Goal: Communication & Community: Answer question/provide support

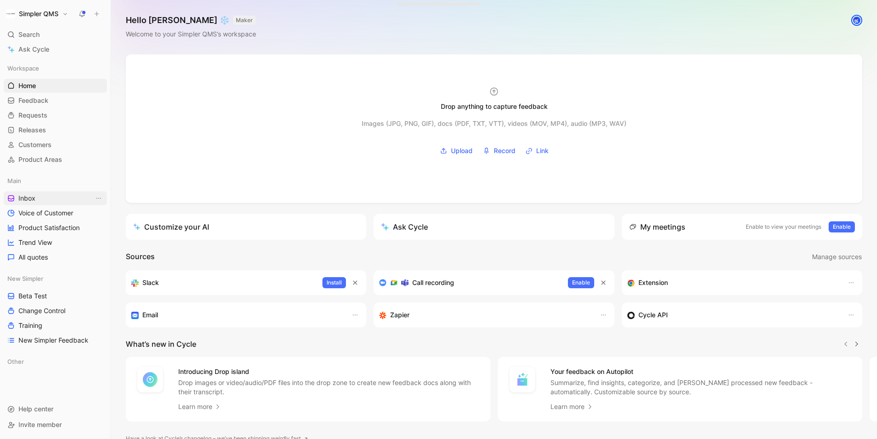
click at [29, 200] on span "Inbox" at bounding box center [26, 198] width 17 height 9
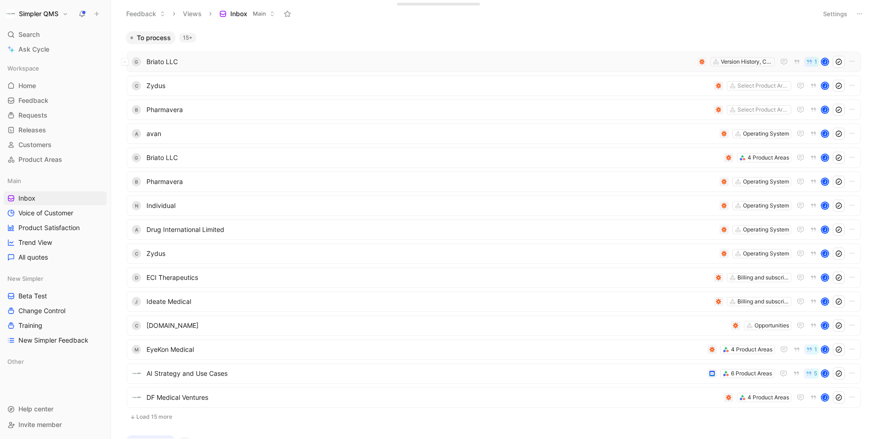
click at [411, 67] on div "G Briato LLC Version History, Change History, Audit Trail 1 J" at bounding box center [494, 62] width 728 height 12
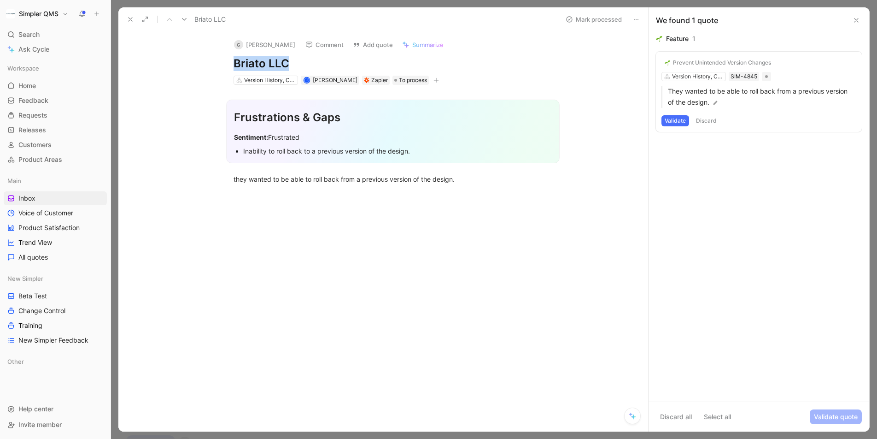
drag, startPoint x: 293, startPoint y: 66, endPoint x: 225, endPoint y: 66, distance: 67.3
click at [225, 66] on div "G [PERSON_NAME] Comment Add quote Summarize Briato LLC Version History, Change …" at bounding box center [393, 58] width 354 height 54
copy h1 "Briato LLC"
click at [128, 19] on icon at bounding box center [130, 19] width 7 height 7
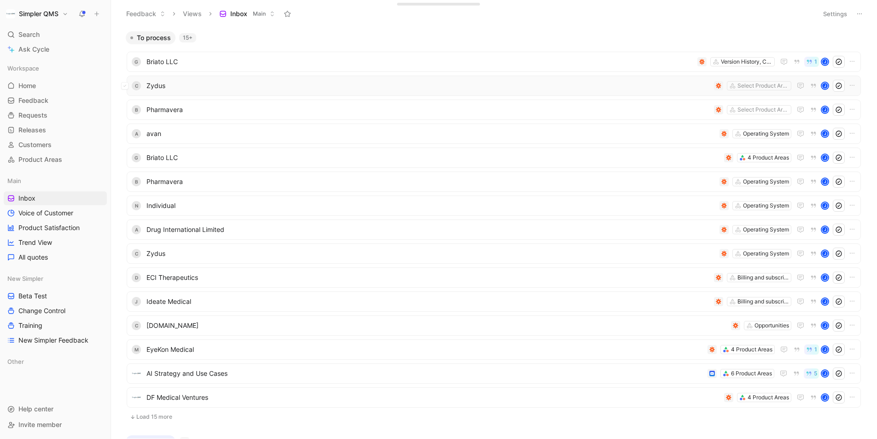
click at [244, 79] on div "C Zydus Select Product Areas J" at bounding box center [494, 86] width 735 height 20
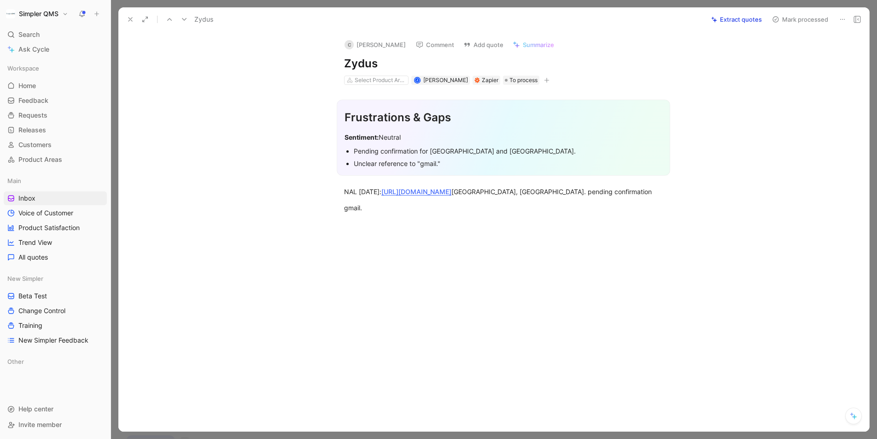
click at [842, 22] on icon at bounding box center [842, 19] width 7 height 7
click at [800, 53] on div "Delete" at bounding box center [803, 52] width 84 height 11
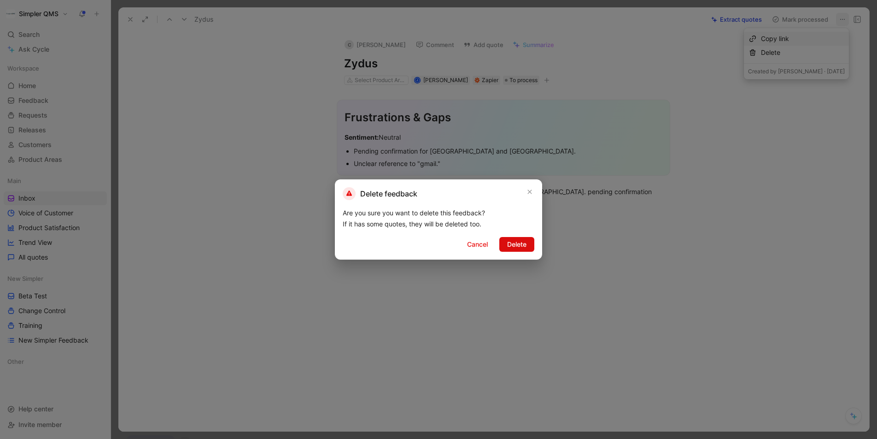
click at [518, 250] on button "Delete" at bounding box center [517, 244] width 35 height 15
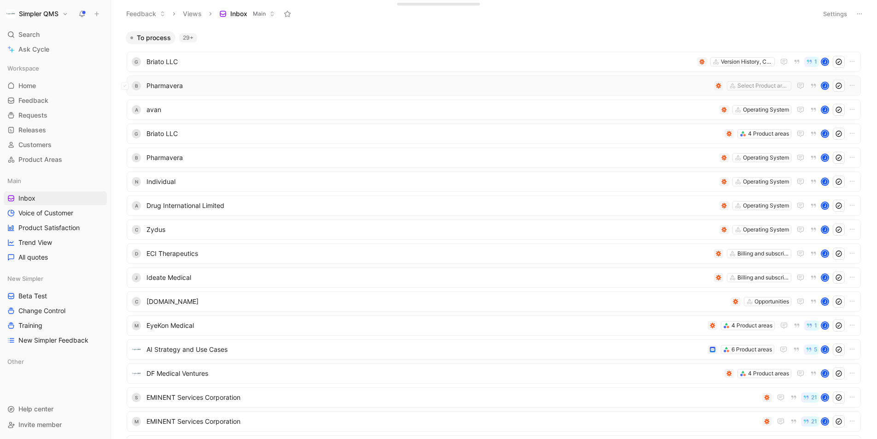
click at [448, 92] on div "B Pharmavera Select Product areas J" at bounding box center [494, 86] width 735 height 20
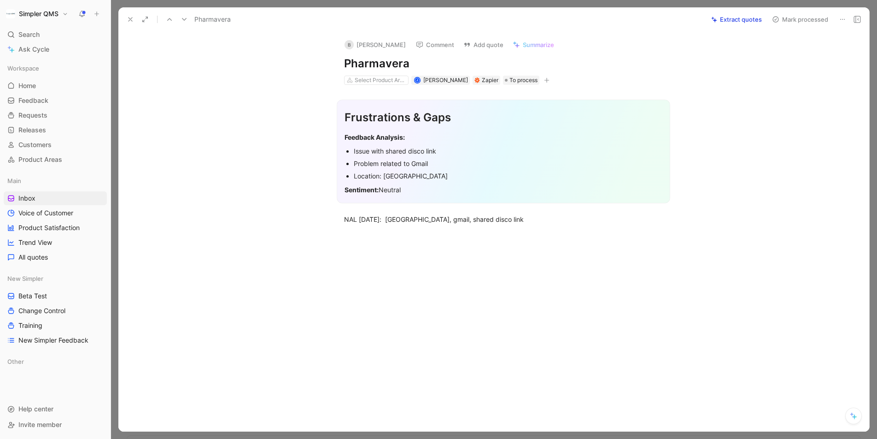
click at [842, 22] on icon at bounding box center [842, 19] width 7 height 7
click at [792, 51] on div "Delete" at bounding box center [803, 52] width 84 height 11
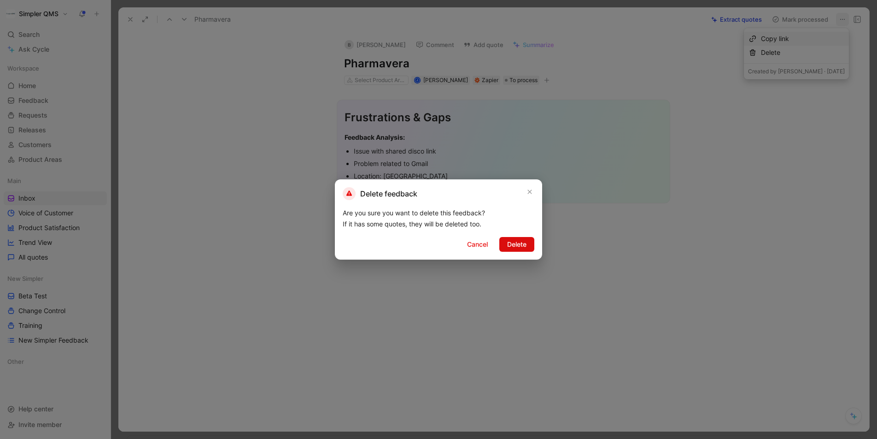
click at [512, 249] on span "Delete" at bounding box center [516, 244] width 19 height 11
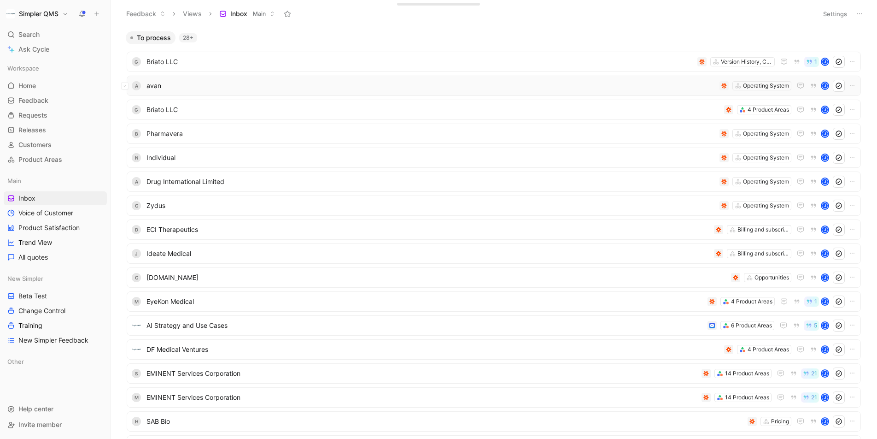
click at [433, 86] on span "avan" at bounding box center [432, 85] width 570 height 11
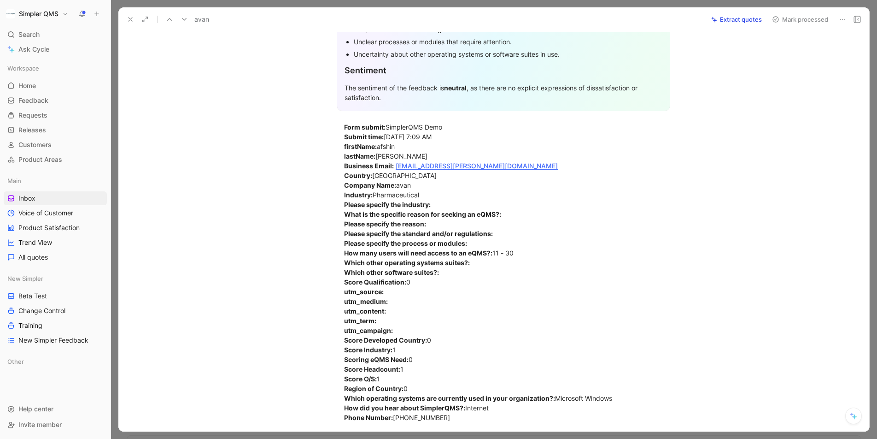
scroll to position [305, 0]
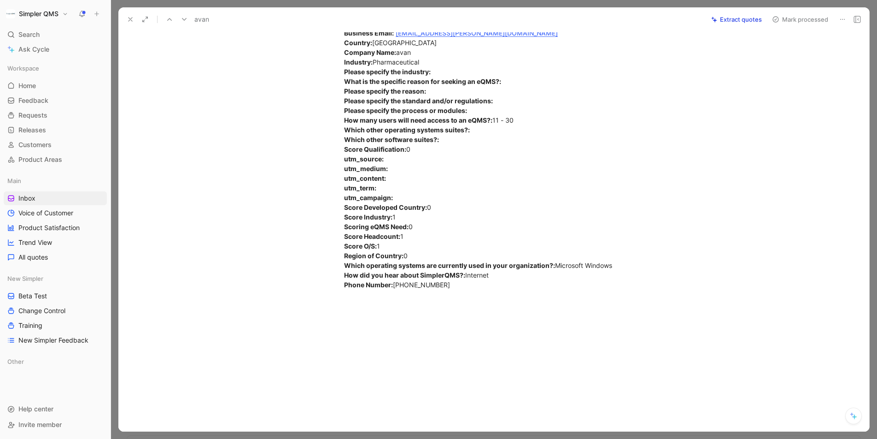
click at [846, 16] on button at bounding box center [842, 19] width 13 height 13
click at [805, 55] on div "Delete" at bounding box center [803, 52] width 84 height 11
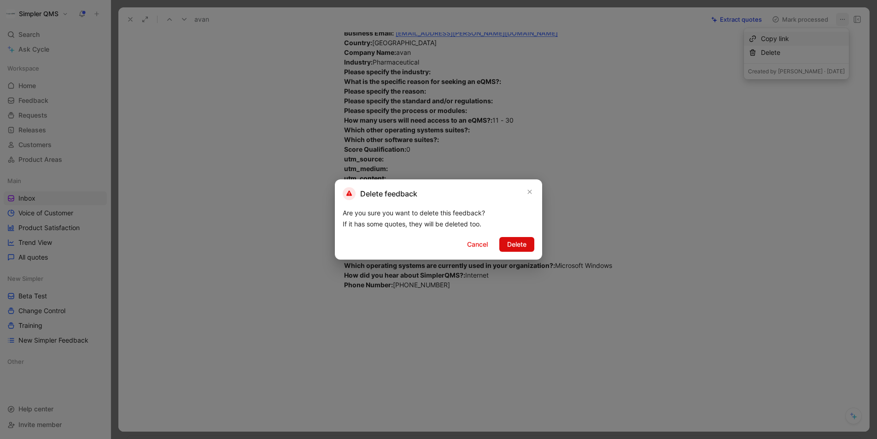
click at [516, 248] on span "Delete" at bounding box center [516, 244] width 19 height 11
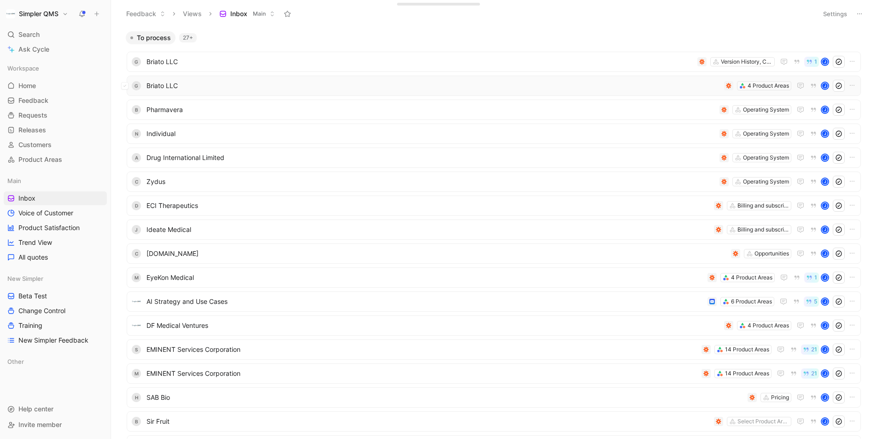
click at [633, 90] on span "Briato LLC" at bounding box center [434, 85] width 574 height 11
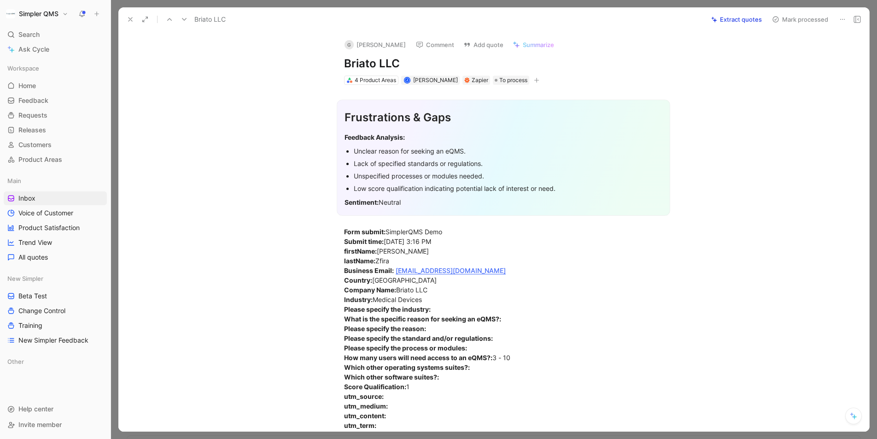
click at [840, 21] on icon at bounding box center [842, 19] width 7 height 7
click at [810, 55] on div "Delete" at bounding box center [803, 52] width 84 height 11
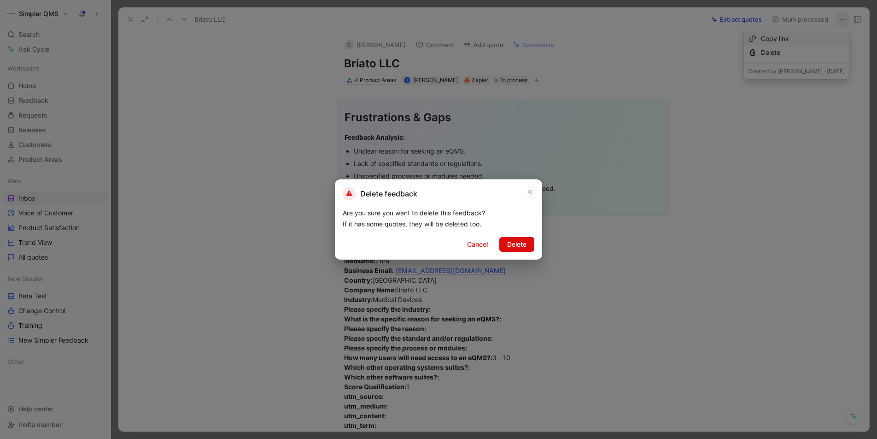
click at [516, 237] on button "Delete" at bounding box center [517, 244] width 35 height 15
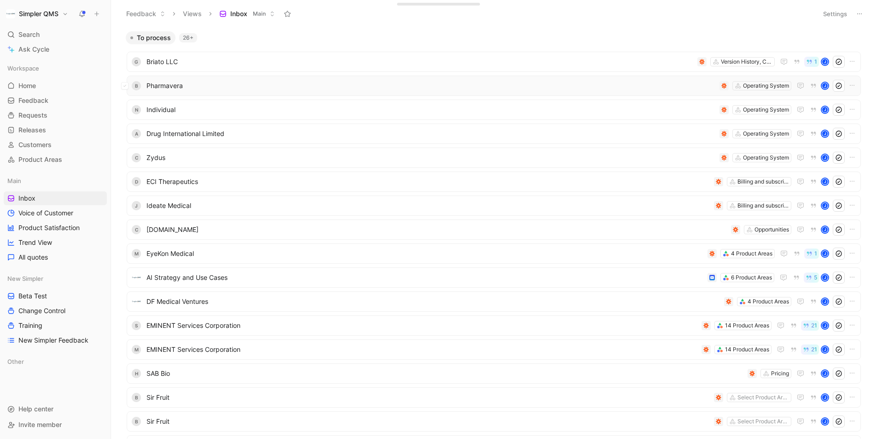
click at [523, 82] on span "Pharmavera" at bounding box center [432, 85] width 570 height 11
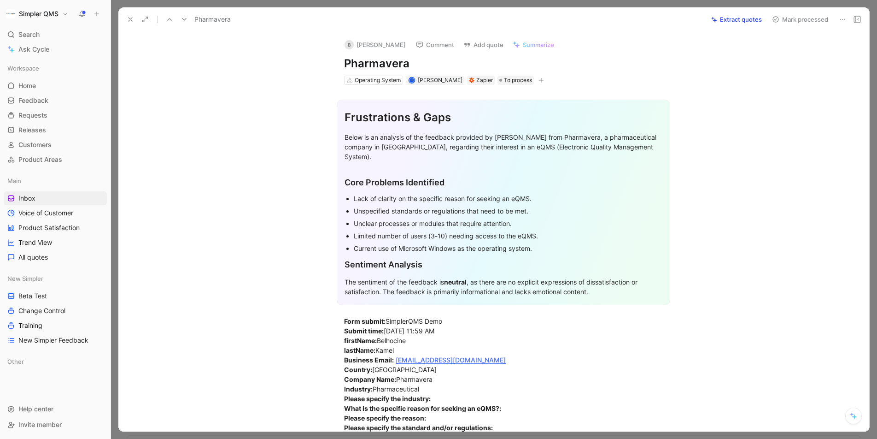
click at [842, 13] on button at bounding box center [842, 19] width 13 height 13
click at [798, 53] on div "Delete" at bounding box center [817, 52] width 56 height 11
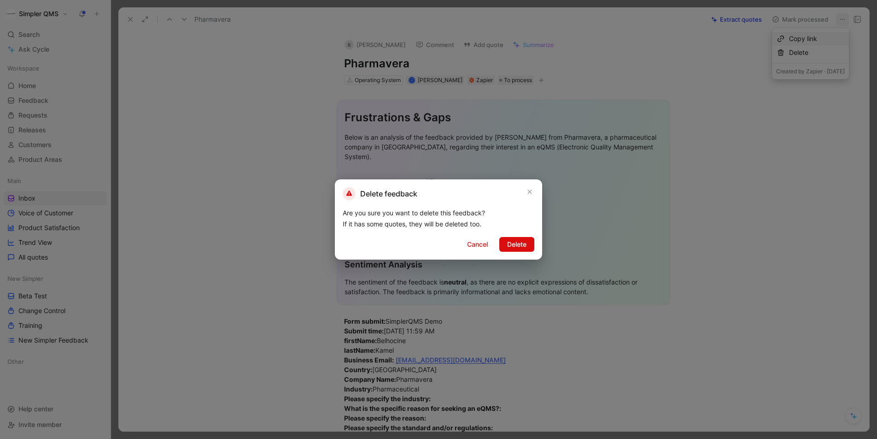
click at [518, 243] on span "Delete" at bounding box center [516, 244] width 19 height 11
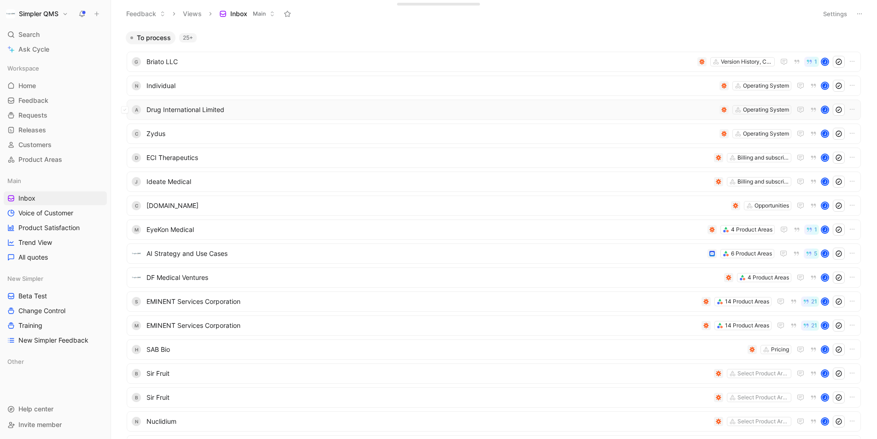
click at [527, 116] on div "A Drug International Limited Operating System J" at bounding box center [494, 110] width 735 height 20
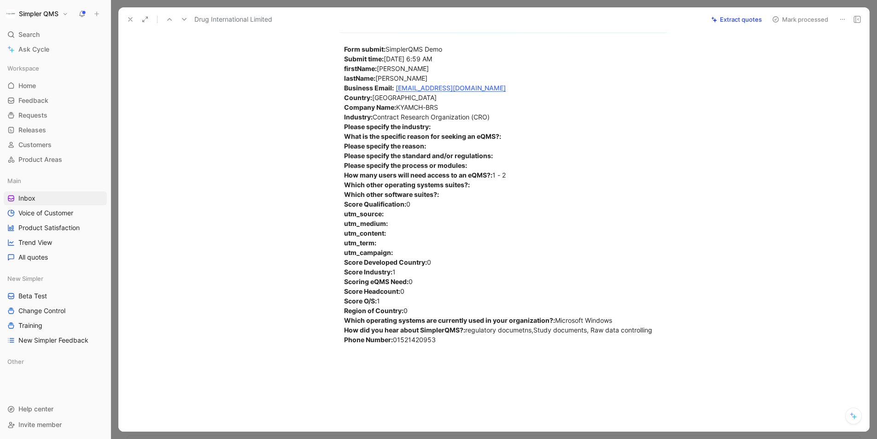
scroll to position [234, 0]
click at [834, 19] on div "Mark processed" at bounding box center [816, 19] width 96 height 13
click at [844, 19] on icon at bounding box center [842, 19] width 7 height 7
click at [804, 51] on div "Delete" at bounding box center [817, 52] width 56 height 11
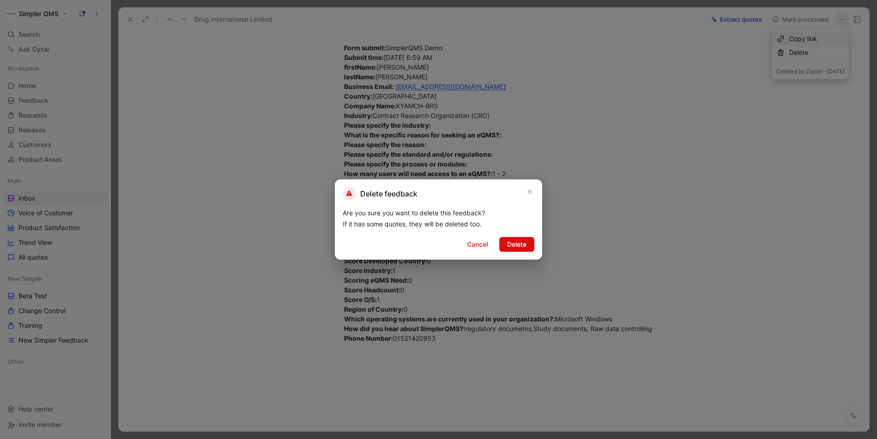
click at [523, 247] on span "Delete" at bounding box center [516, 244] width 19 height 11
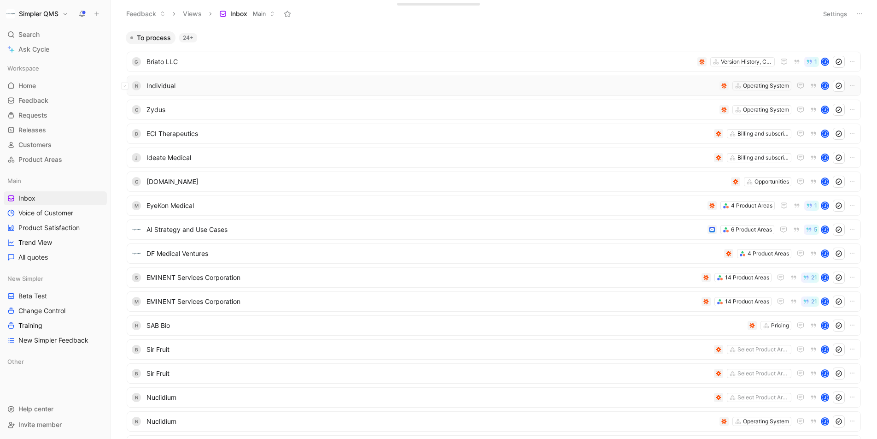
click at [579, 94] on div "N Individual Operating System J" at bounding box center [494, 86] width 735 height 20
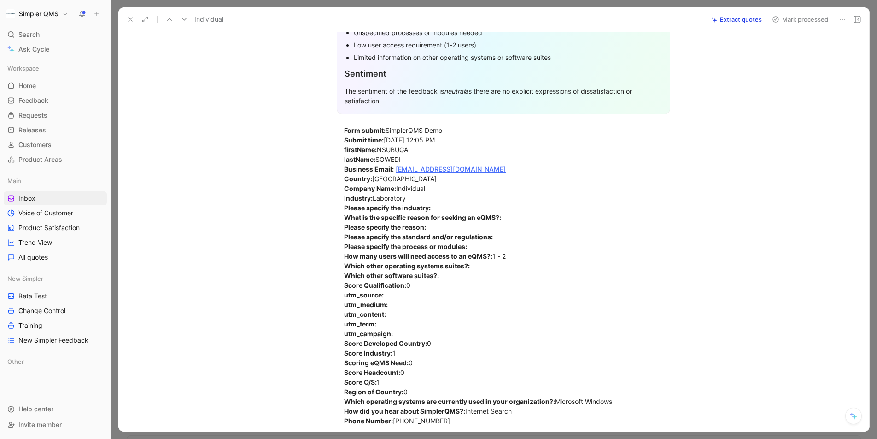
scroll to position [271, 0]
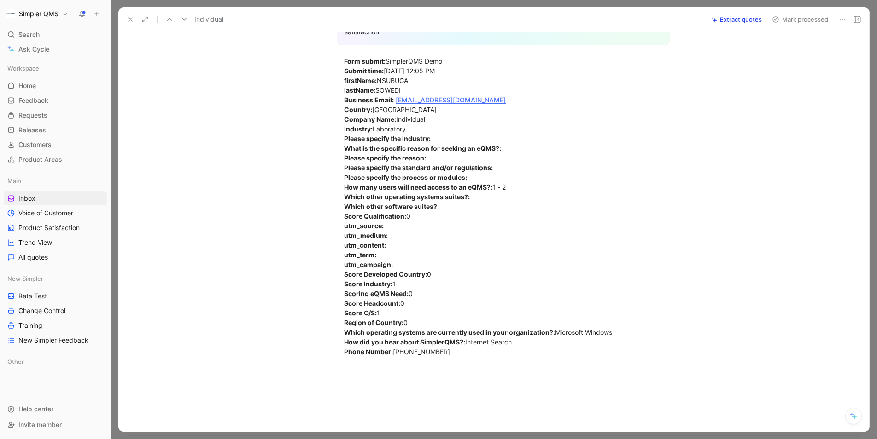
click at [841, 16] on icon at bounding box center [842, 19] width 7 height 7
click at [797, 53] on div "Delete" at bounding box center [817, 52] width 56 height 11
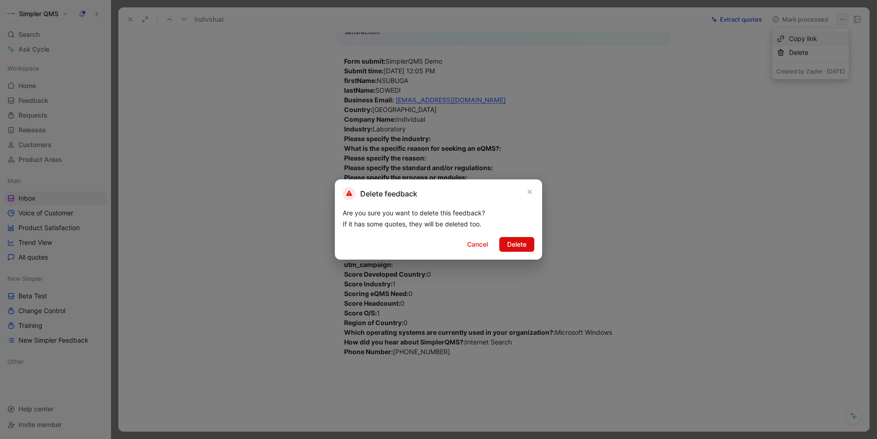
click at [533, 241] on button "Delete" at bounding box center [517, 244] width 35 height 15
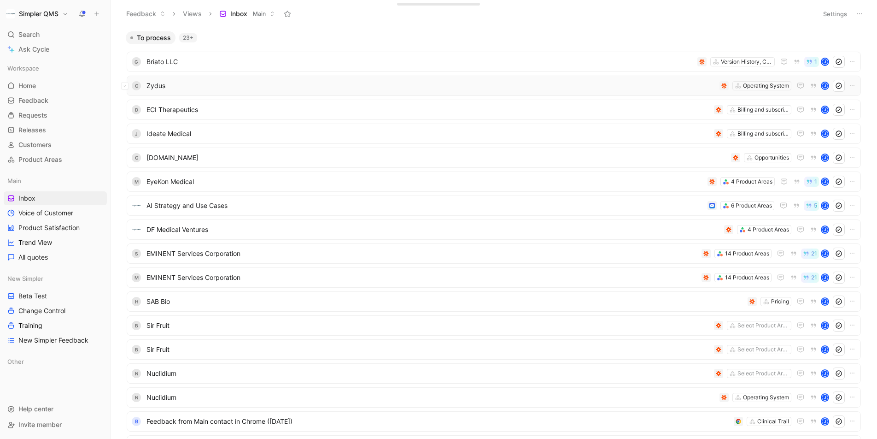
click at [625, 90] on span "Zydus" at bounding box center [432, 85] width 570 height 11
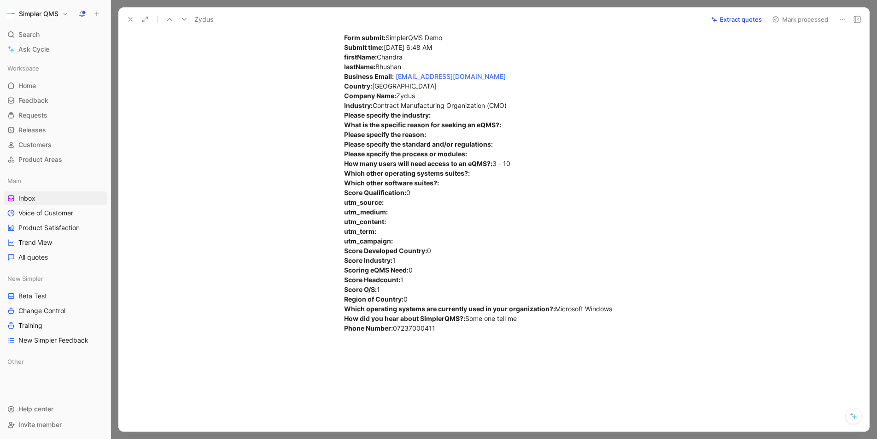
scroll to position [265, 0]
click at [842, 21] on icon at bounding box center [842, 19] width 7 height 7
click at [799, 53] on div "Delete" at bounding box center [817, 52] width 56 height 11
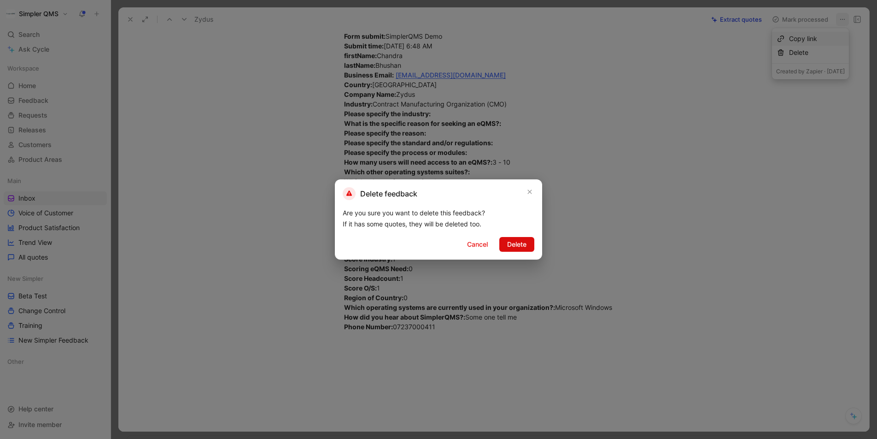
click at [525, 241] on span "Delete" at bounding box center [516, 244] width 19 height 11
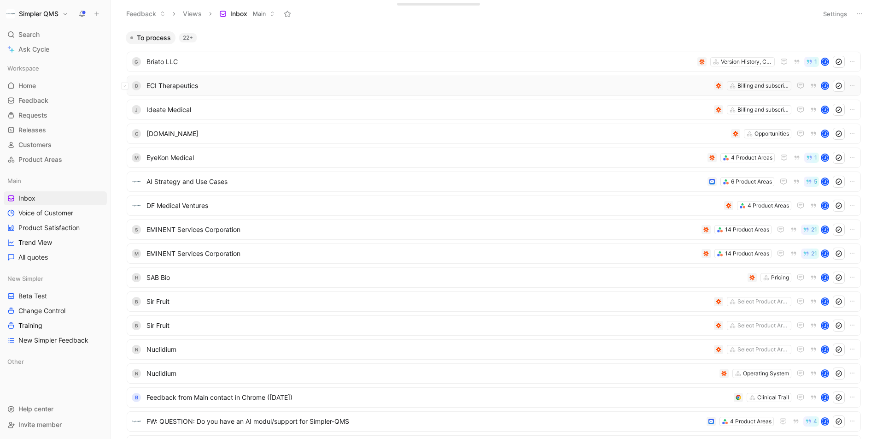
click at [594, 88] on span "ECI Therapeutics" at bounding box center [429, 85] width 564 height 11
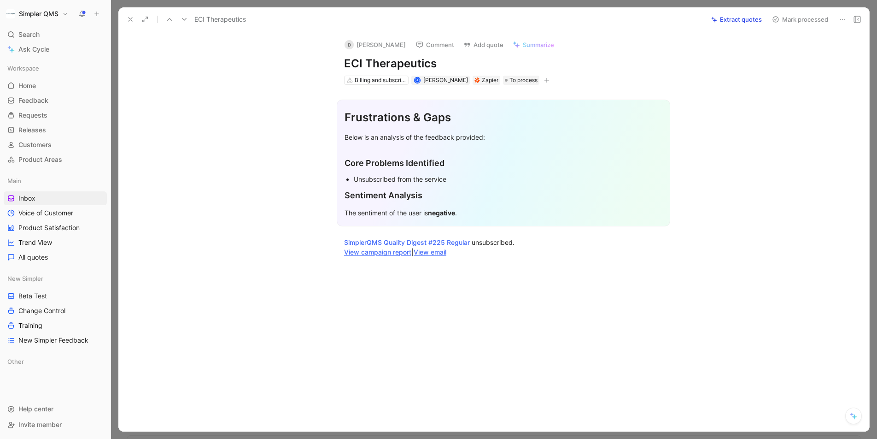
click at [838, 18] on button at bounding box center [842, 19] width 13 height 13
click at [789, 51] on div "Delete" at bounding box center [817, 52] width 56 height 11
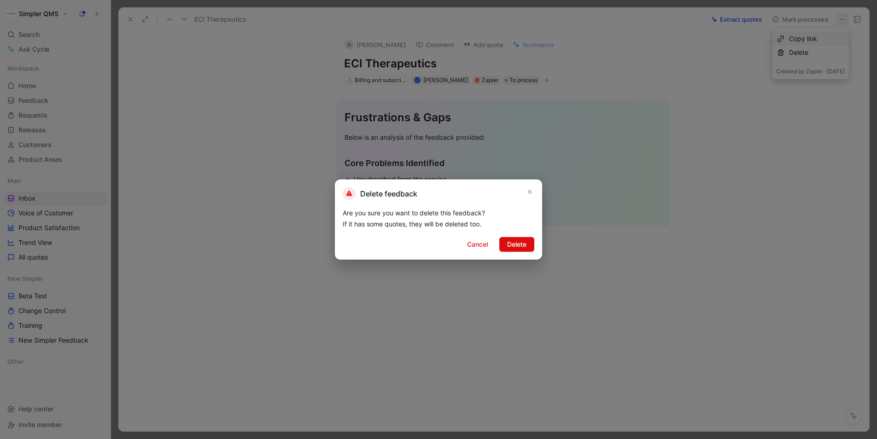
click at [514, 247] on span "Delete" at bounding box center [516, 244] width 19 height 11
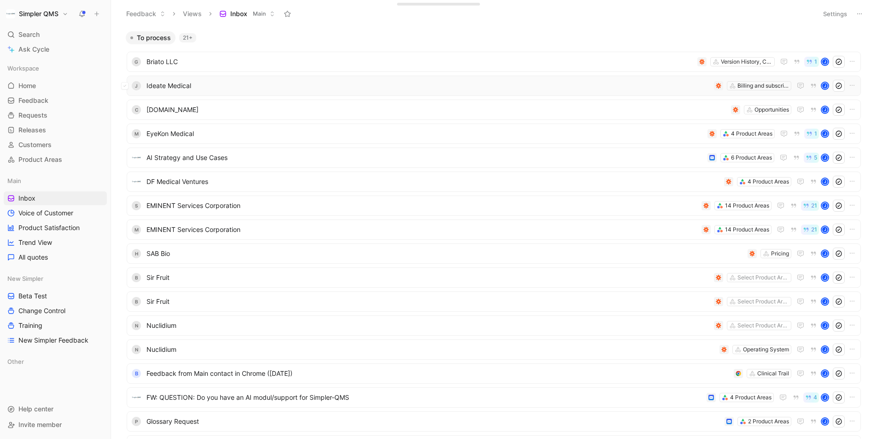
click at [544, 81] on span "Ideate Medical" at bounding box center [429, 85] width 564 height 11
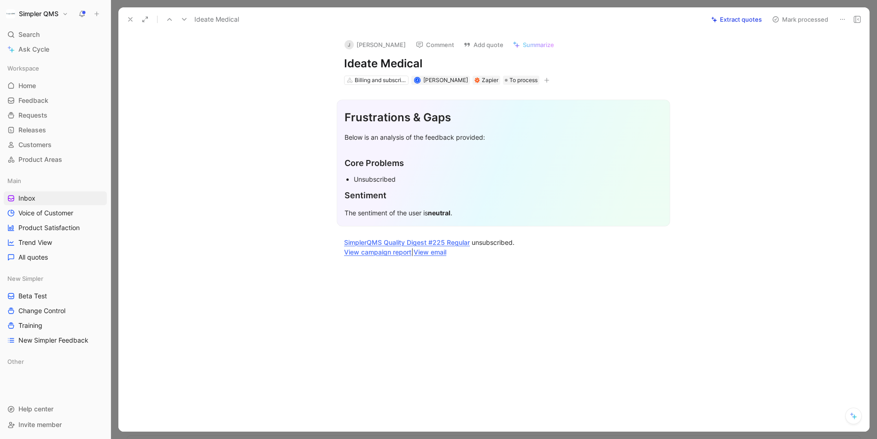
click at [840, 22] on icon at bounding box center [842, 19] width 7 height 7
click at [791, 49] on div "Delete" at bounding box center [817, 52] width 56 height 11
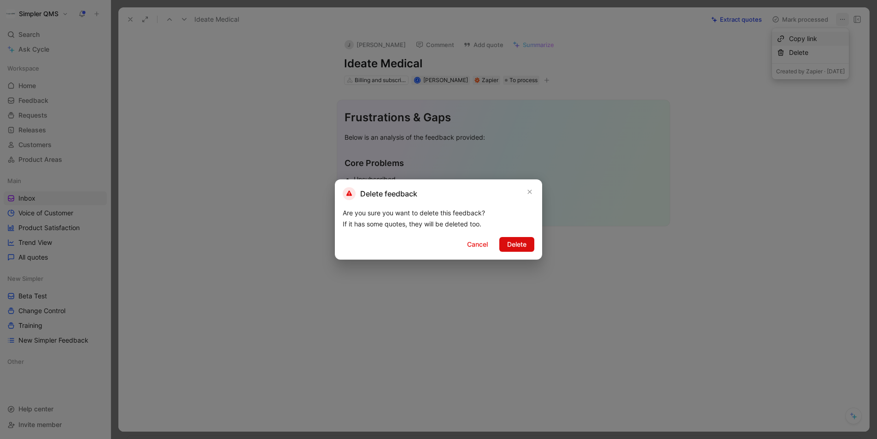
click at [527, 243] on button "Delete" at bounding box center [517, 244] width 35 height 15
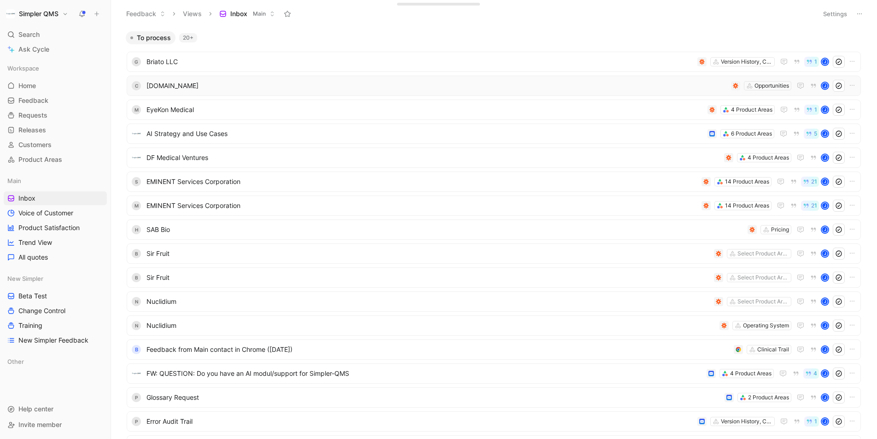
click at [498, 88] on span "[DOMAIN_NAME]" at bounding box center [437, 85] width 581 height 11
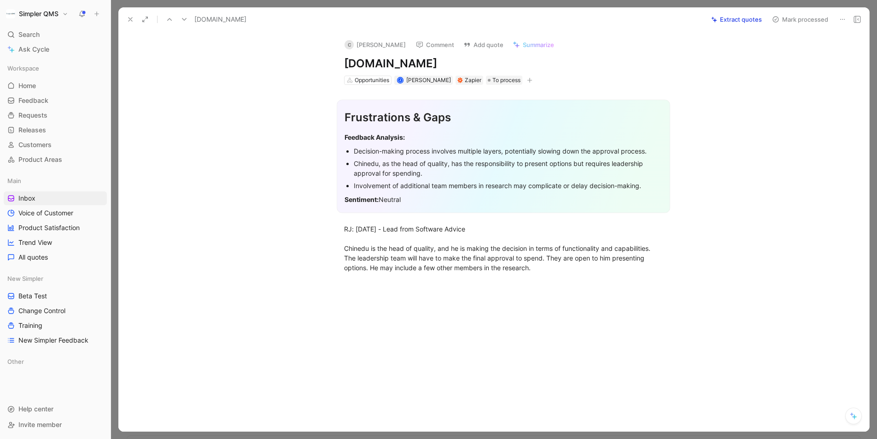
click at [845, 18] on icon at bounding box center [842, 19] width 7 height 7
click at [789, 55] on div "Delete" at bounding box center [817, 52] width 56 height 11
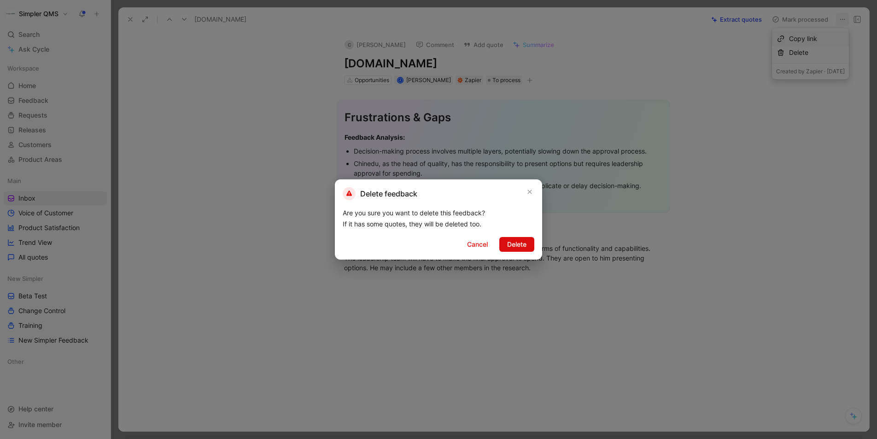
click at [522, 249] on span "Delete" at bounding box center [516, 244] width 19 height 11
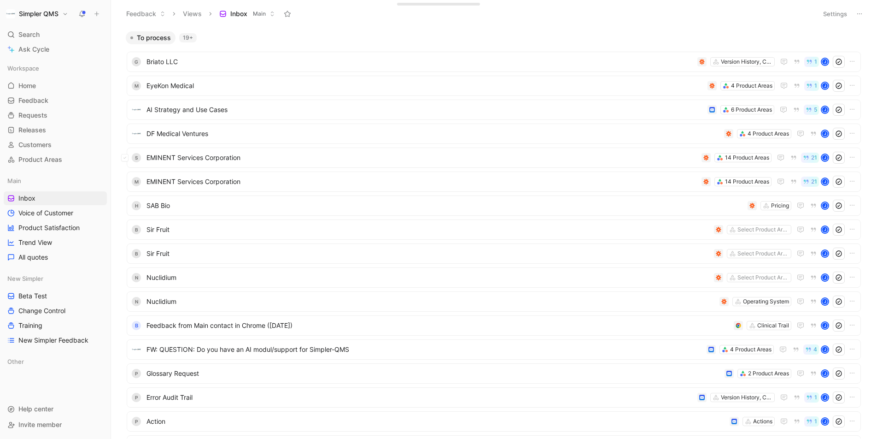
click at [441, 123] on ul "G Briato LLC Version History, Change History, Audit Trail 1 [PERSON_NAME] Medic…" at bounding box center [494, 287] width 735 height 470
click at [458, 89] on span "EyeKon Medical" at bounding box center [426, 85] width 558 height 11
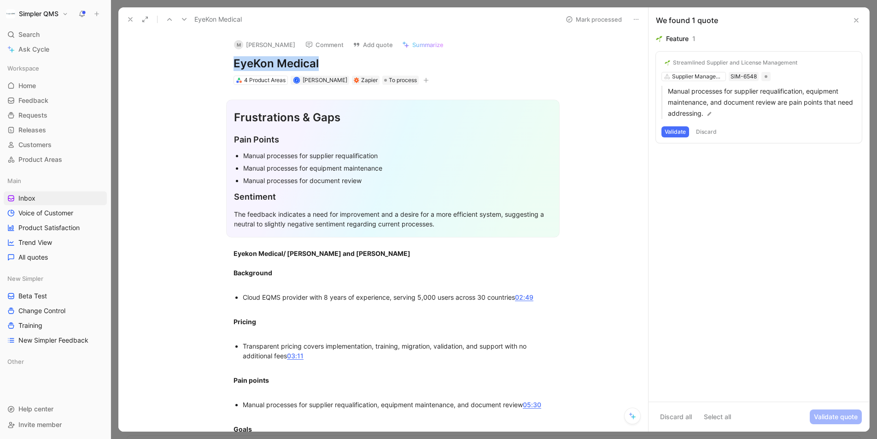
drag, startPoint x: 351, startPoint y: 63, endPoint x: 210, endPoint y: 59, distance: 140.6
click at [210, 59] on div "M [PERSON_NAME] Comment Add quote Summarize EyeKon Medical 4 Product Areas J [P…" at bounding box center [383, 231] width 530 height 400
copy h1 "EyeKon Medical"
click at [241, 41] on div "M" at bounding box center [238, 44] width 9 height 9
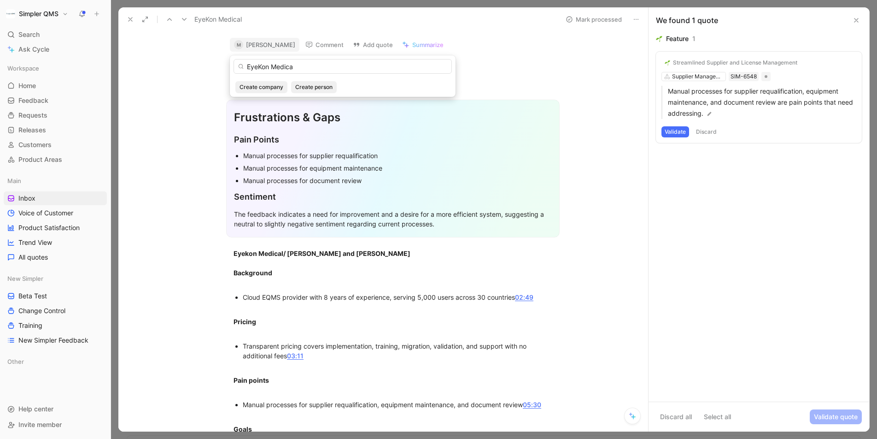
type input "EyeKon Medica"
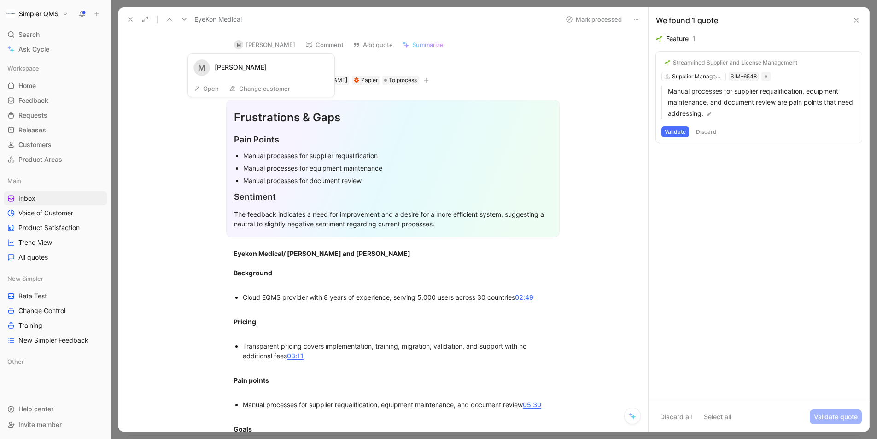
click at [199, 93] on button "Open" at bounding box center [206, 88] width 33 height 13
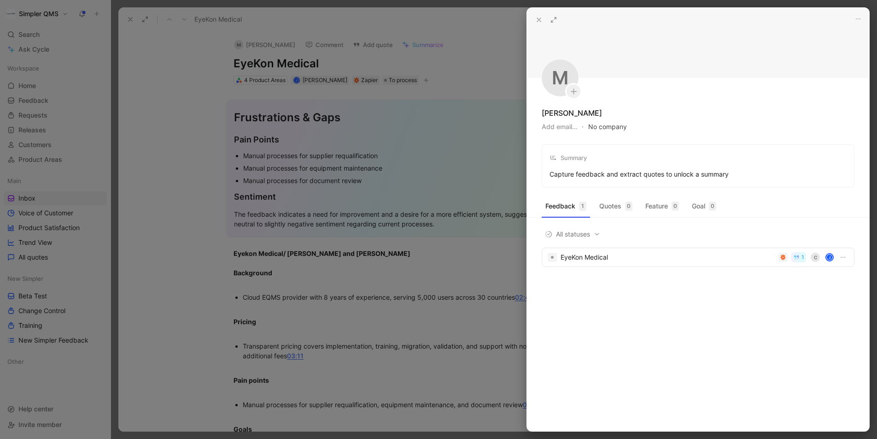
click at [612, 126] on button "No company" at bounding box center [607, 126] width 39 height 13
type input "EyeKon Medical"
click at [641, 165] on span "EyeKon Medical" at bounding box center [642, 164] width 51 height 12
click at [163, 159] on div at bounding box center [438, 219] width 877 height 439
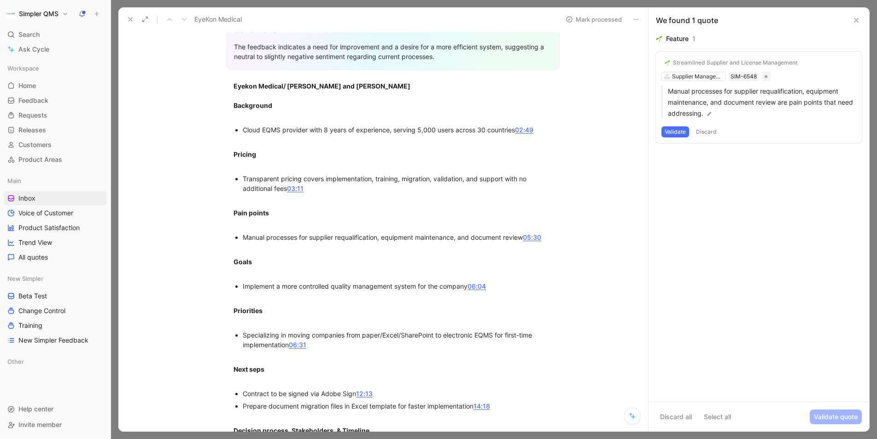
scroll to position [170, 0]
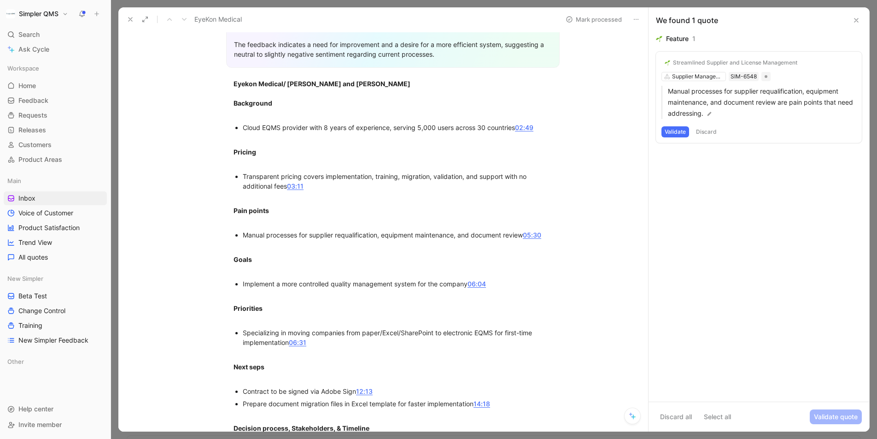
click at [676, 133] on button "Validate" at bounding box center [676, 131] width 28 height 11
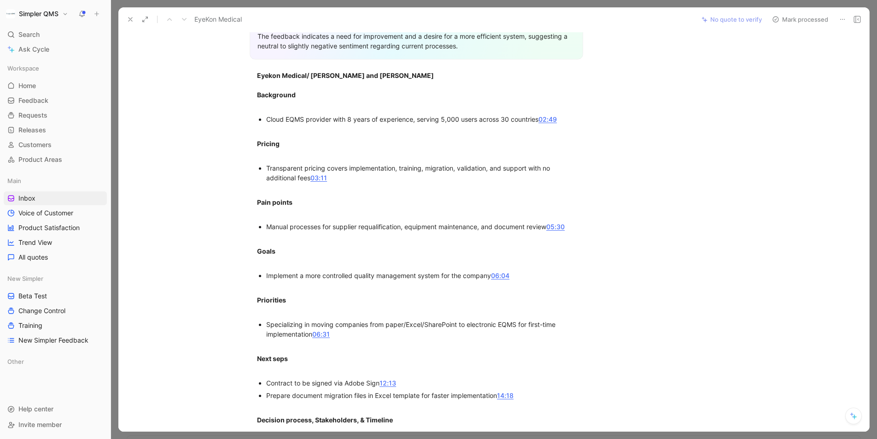
scroll to position [0, 0]
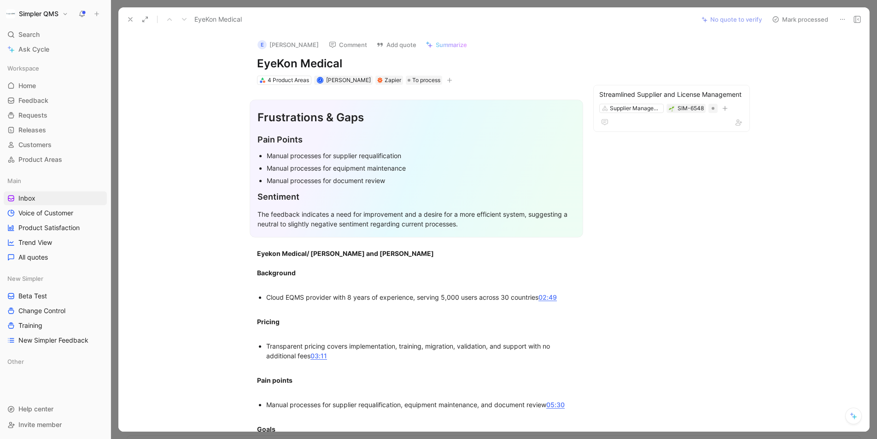
click at [775, 18] on icon at bounding box center [775, 19] width 7 height 7
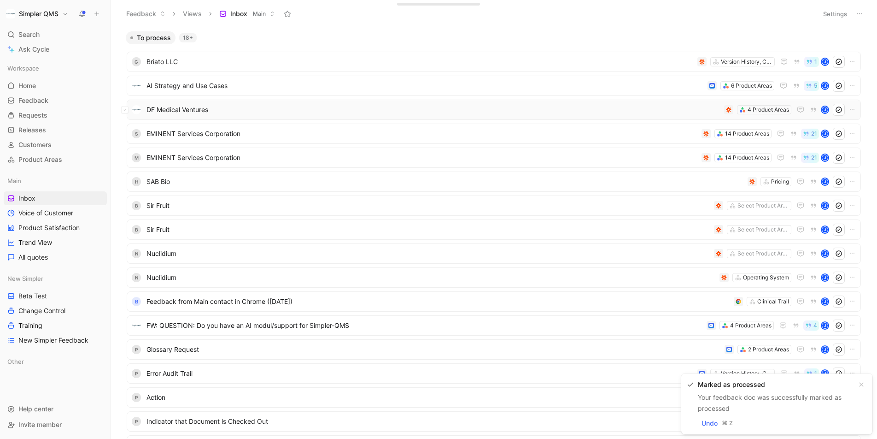
click at [692, 109] on span "DF Medical Ventures" at bounding box center [434, 109] width 574 height 11
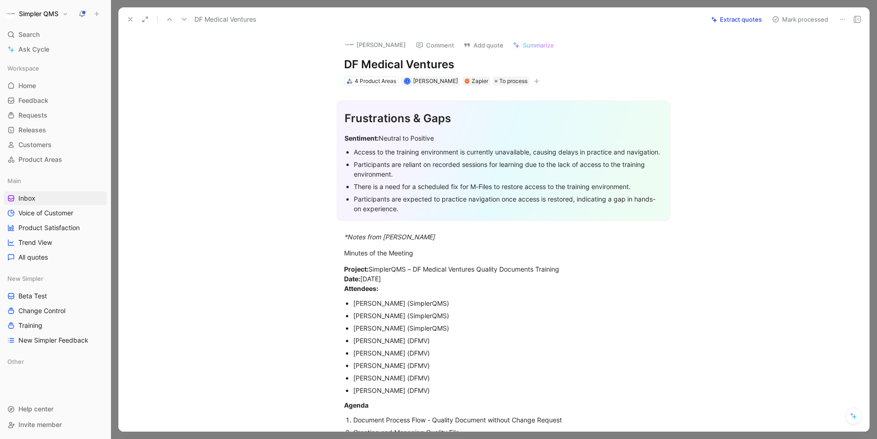
drag, startPoint x: 459, startPoint y: 65, endPoint x: 323, endPoint y: 68, distance: 136.4
click at [323, 68] on div "[PERSON_NAME] Comment Add quote Summarize DF Medical Ventures 4 Product Areas […" at bounding box center [493, 231] width 751 height 400
copy h1 "DF Medical Ventures"
click at [374, 47] on button "[PERSON_NAME]" at bounding box center [376, 45] width 70 height 14
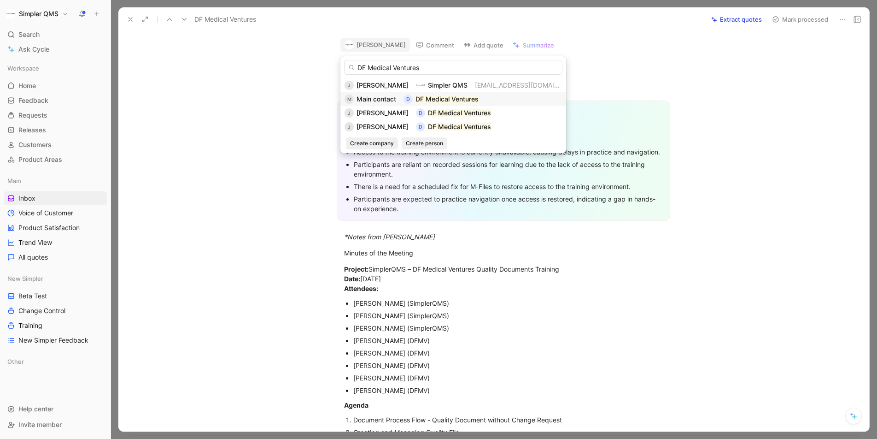
type input "DF Medical Ventures"
click at [372, 94] on div "Main contact" at bounding box center [377, 99] width 40 height 11
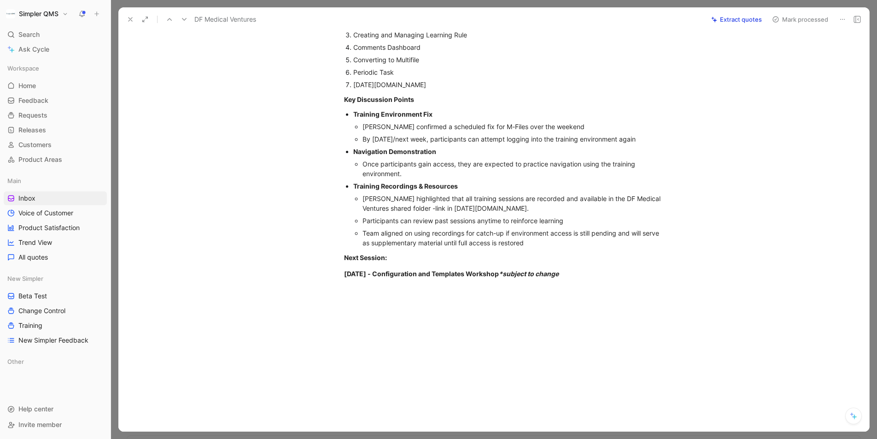
scroll to position [409, 0]
click at [787, 20] on button "Mark processed" at bounding box center [800, 19] width 65 height 13
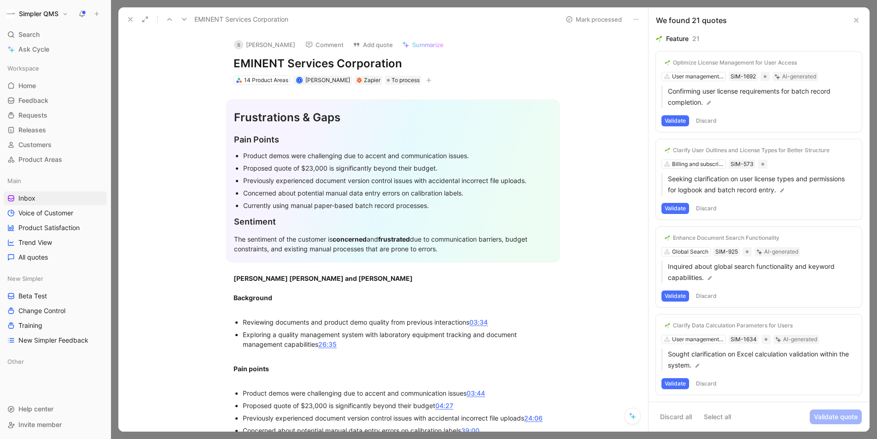
click at [129, 17] on icon at bounding box center [130, 19] width 7 height 7
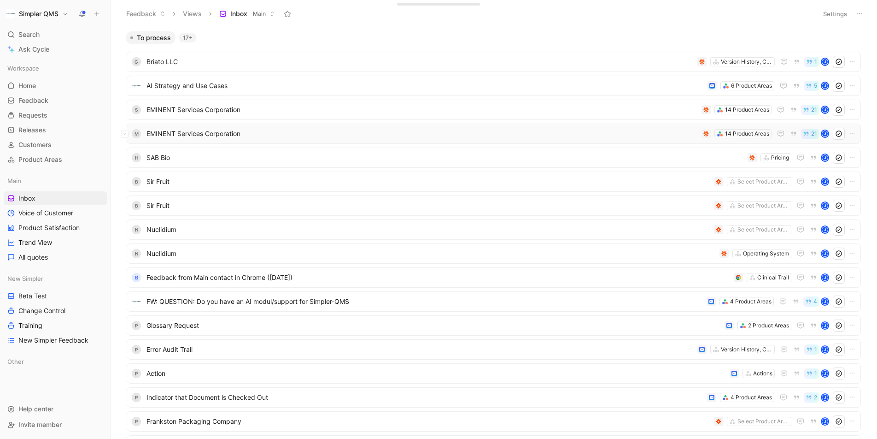
click at [440, 138] on span "EMINENT Services Corporation" at bounding box center [423, 133] width 552 height 11
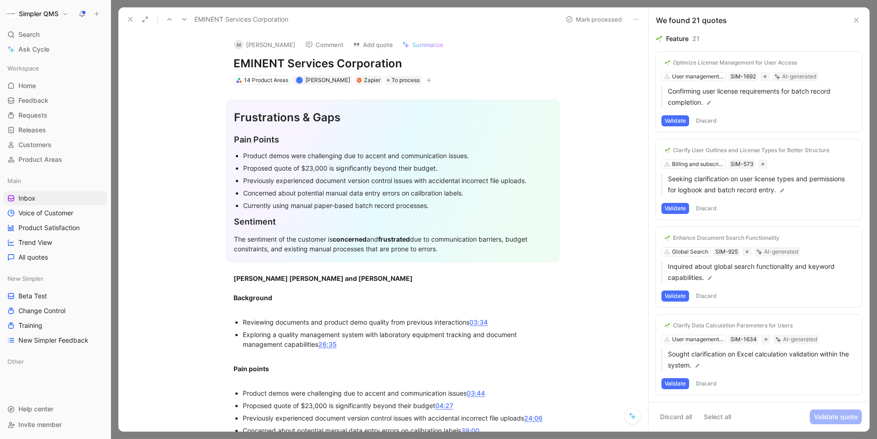
click at [131, 22] on icon at bounding box center [130, 19] width 7 height 7
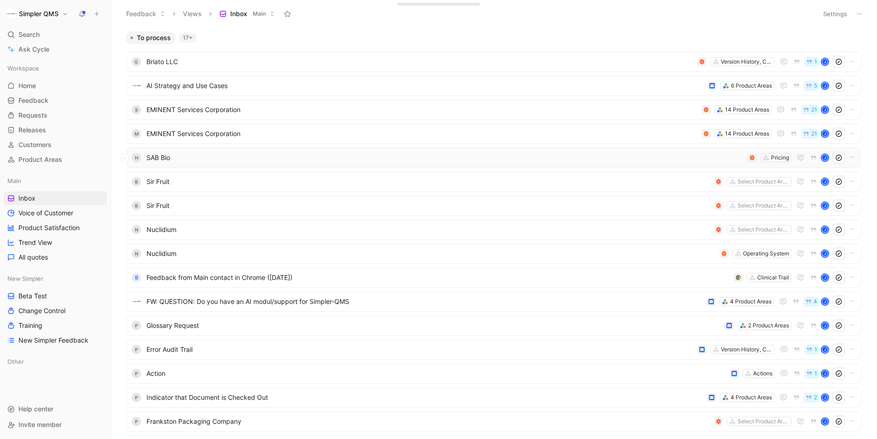
click at [330, 158] on span "SAB Bio" at bounding box center [446, 157] width 598 height 11
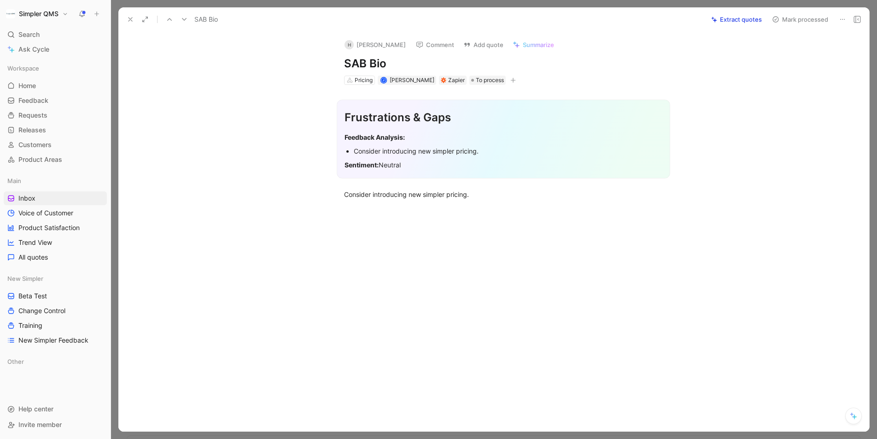
click at [842, 13] on button at bounding box center [842, 19] width 13 height 13
click at [808, 55] on div "Delete" at bounding box center [817, 52] width 56 height 11
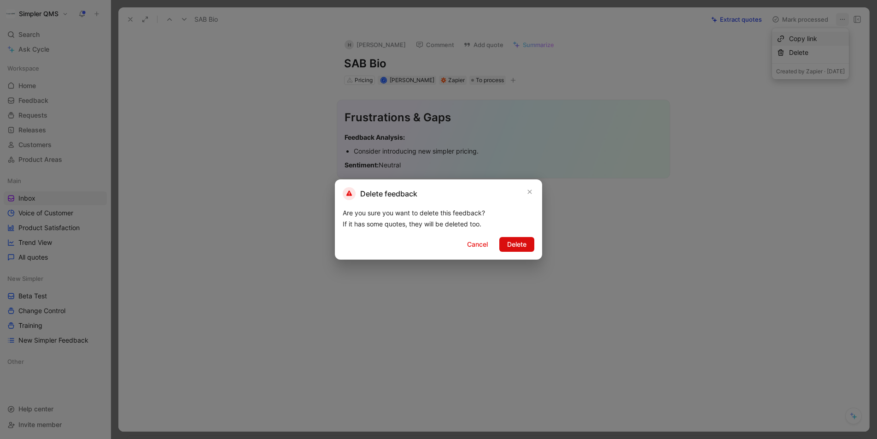
click at [531, 250] on button "Delete" at bounding box center [517, 244] width 35 height 15
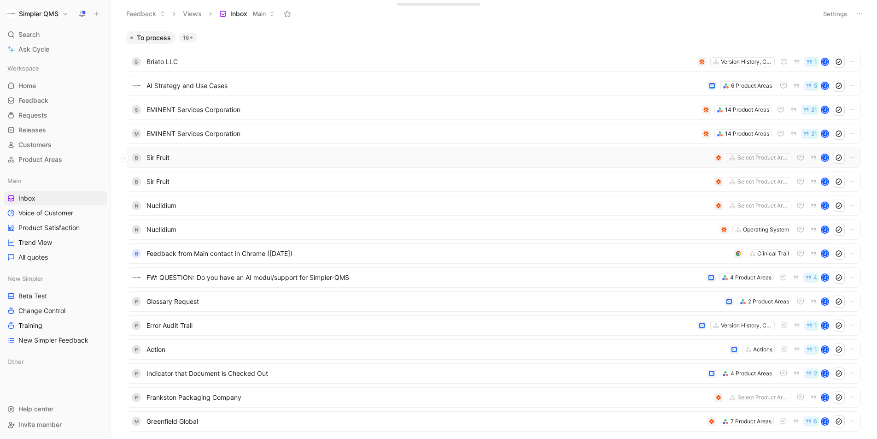
click at [627, 159] on span "Sir Fruit" at bounding box center [429, 157] width 564 height 11
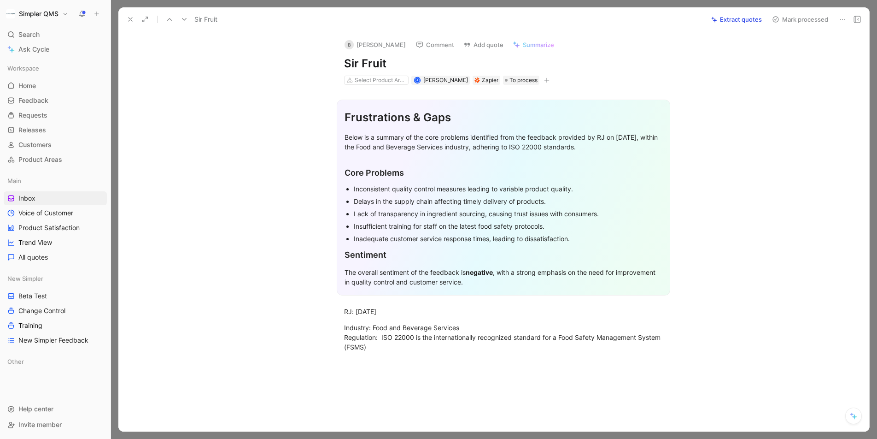
click at [845, 14] on button at bounding box center [842, 19] width 13 height 13
click at [784, 59] on div "Delete" at bounding box center [810, 53] width 77 height 14
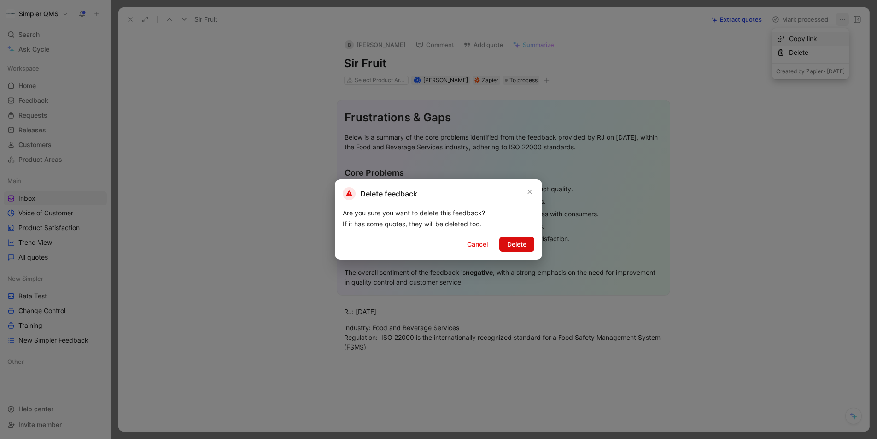
click at [523, 243] on span "Delete" at bounding box center [516, 244] width 19 height 11
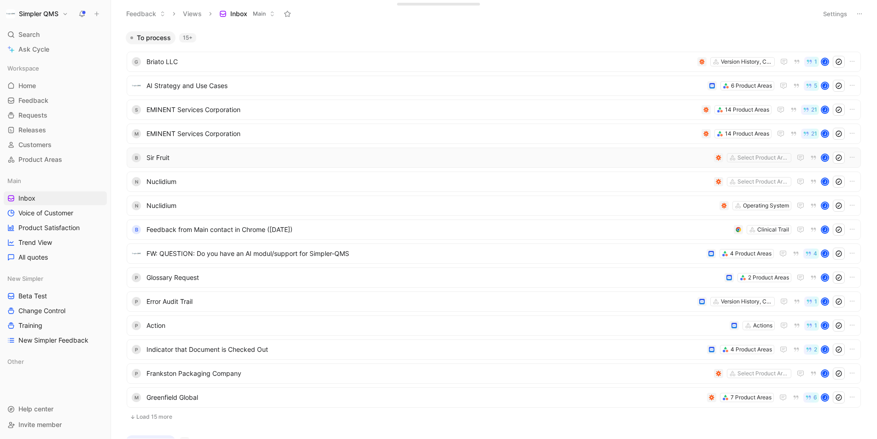
click at [364, 159] on span "Sir Fruit" at bounding box center [429, 157] width 564 height 11
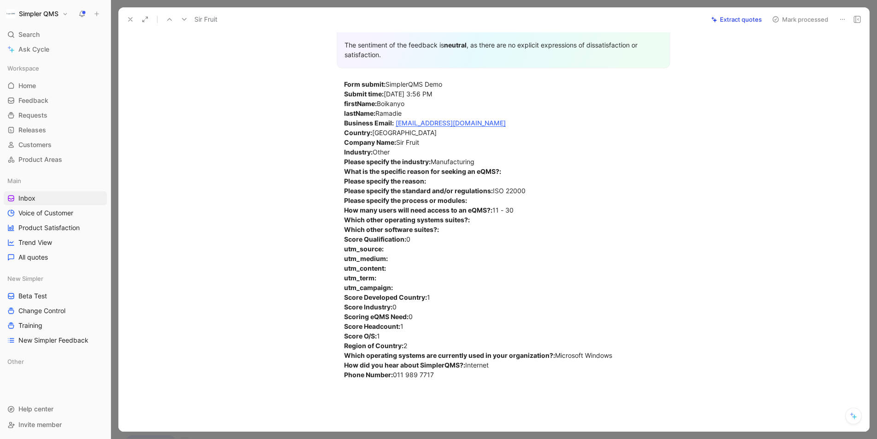
scroll to position [206, 0]
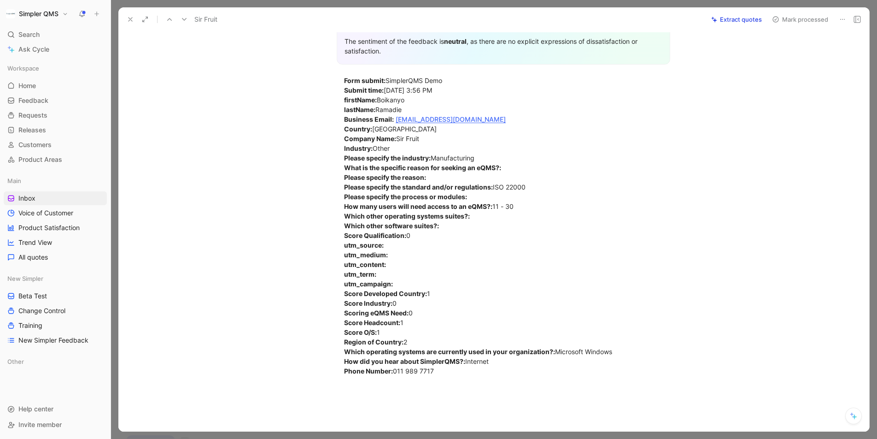
click at [838, 22] on button at bounding box center [842, 19] width 13 height 13
click at [789, 58] on div "Delete" at bounding box center [817, 52] width 56 height 11
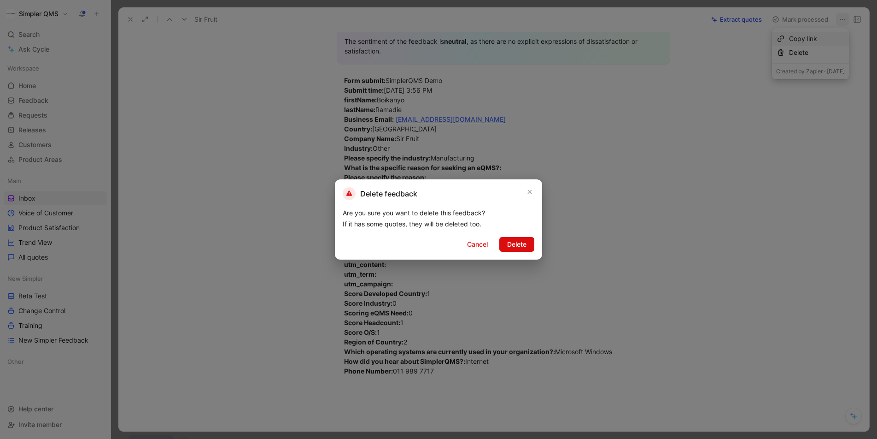
click at [523, 242] on span "Delete" at bounding box center [516, 244] width 19 height 11
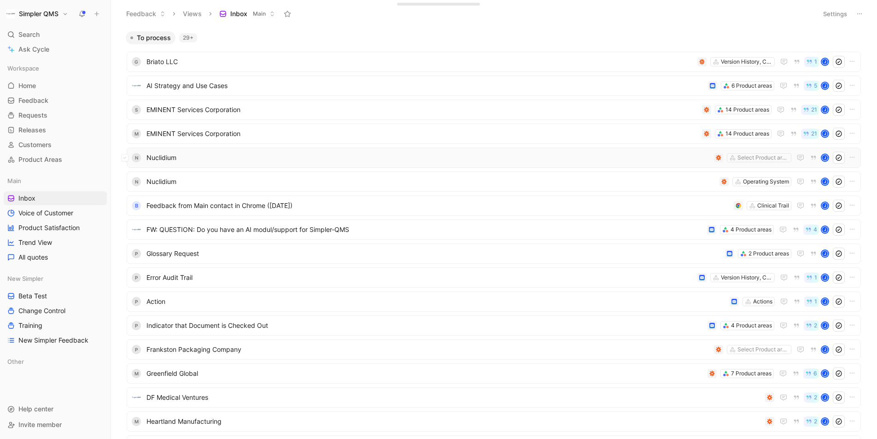
click at [472, 158] on span "Nuclidium" at bounding box center [429, 157] width 564 height 11
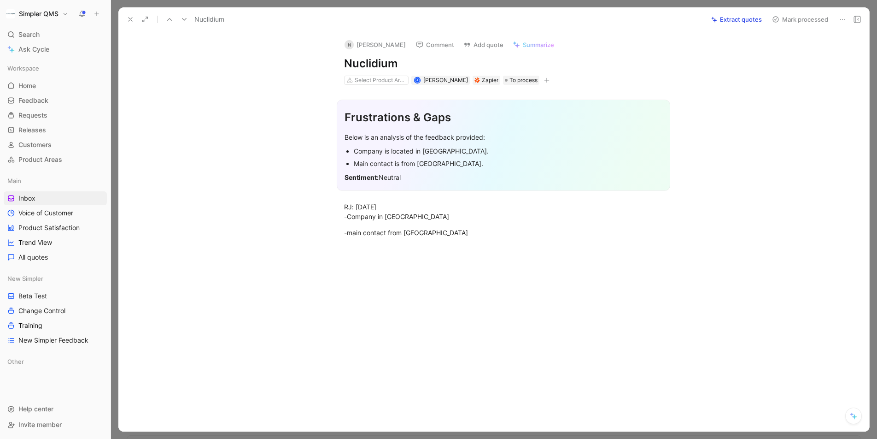
click at [844, 17] on icon at bounding box center [842, 19] width 7 height 7
click at [804, 51] on div "Delete" at bounding box center [817, 52] width 56 height 11
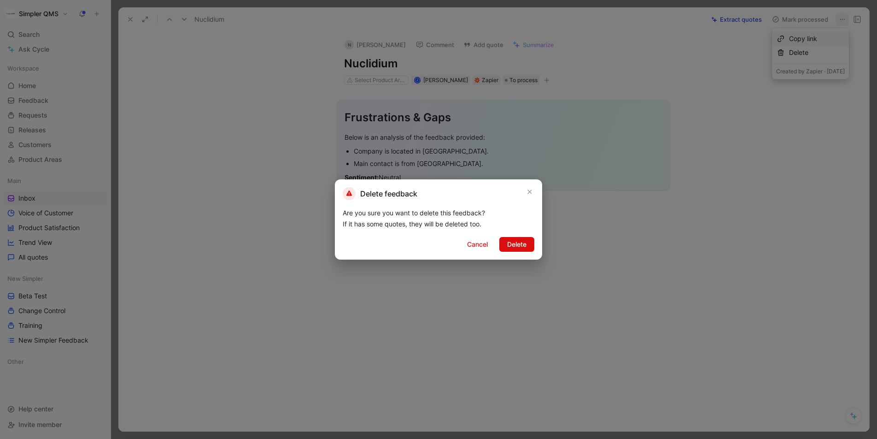
click at [523, 244] on span "Delete" at bounding box center [516, 244] width 19 height 11
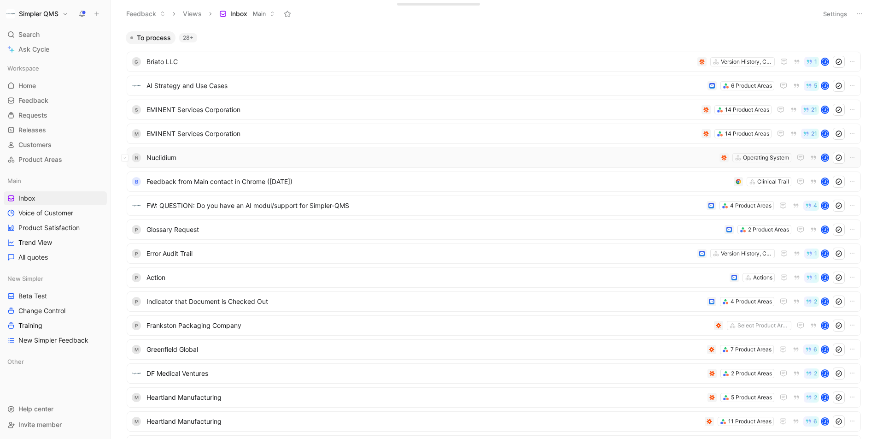
click at [556, 157] on span "Nuclidium" at bounding box center [432, 157] width 570 height 11
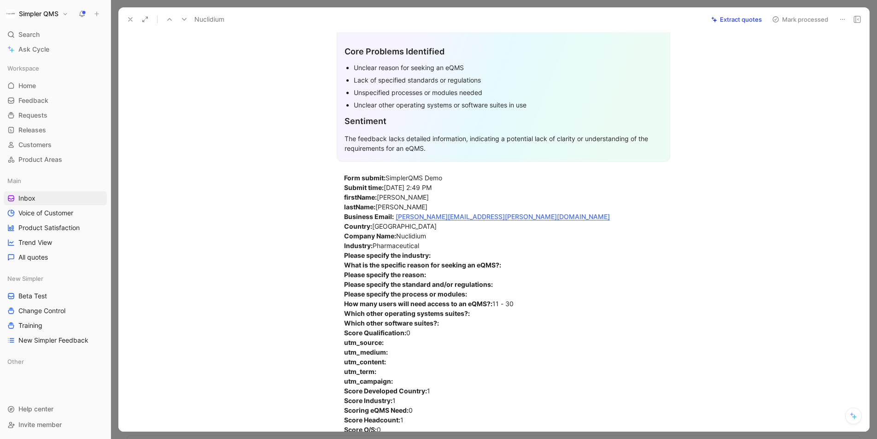
scroll to position [113, 0]
click at [844, 14] on button at bounding box center [842, 19] width 13 height 13
click at [795, 50] on div "Delete" at bounding box center [817, 52] width 56 height 11
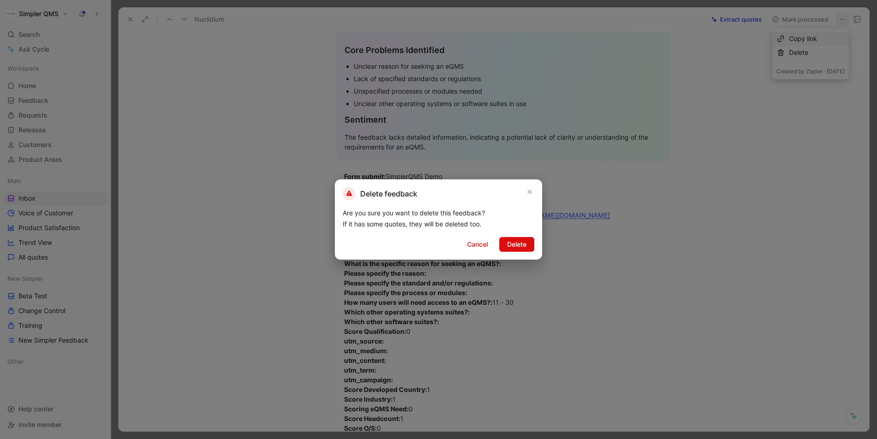
click at [523, 240] on span "Delete" at bounding box center [516, 244] width 19 height 11
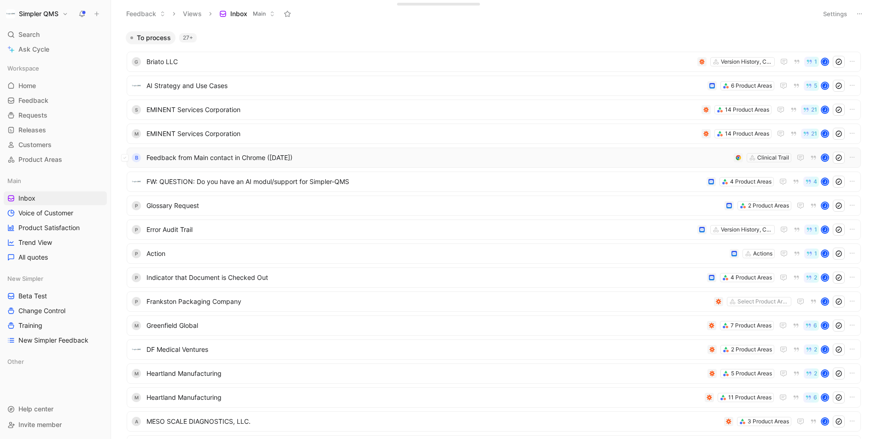
click at [497, 157] on span "Feedback from Main contact in Chrome ([DATE])" at bounding box center [439, 157] width 584 height 11
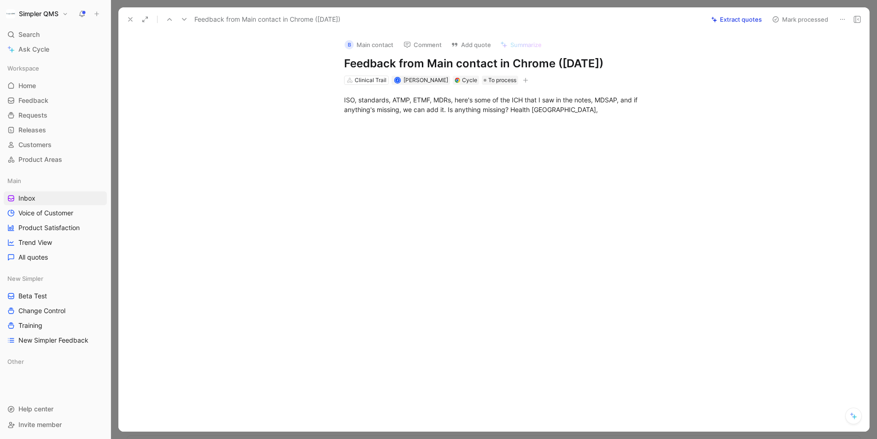
drag, startPoint x: 638, startPoint y: 66, endPoint x: 323, endPoint y: 67, distance: 315.2
click at [323, 67] on div "B Main contact Comment Add quote Summarize Feedback from Main contact in Chrome…" at bounding box center [493, 231] width 751 height 400
drag, startPoint x: 561, startPoint y: 110, endPoint x: 342, endPoint y: 99, distance: 219.6
click at [342, 99] on p "ISO, standards, ATMP, ETMF, MDRs, here's some of the ICH that I saw in the note…" at bounding box center [504, 104] width 354 height 25
click at [335, 86] on button "Quote" at bounding box center [334, 84] width 33 height 15
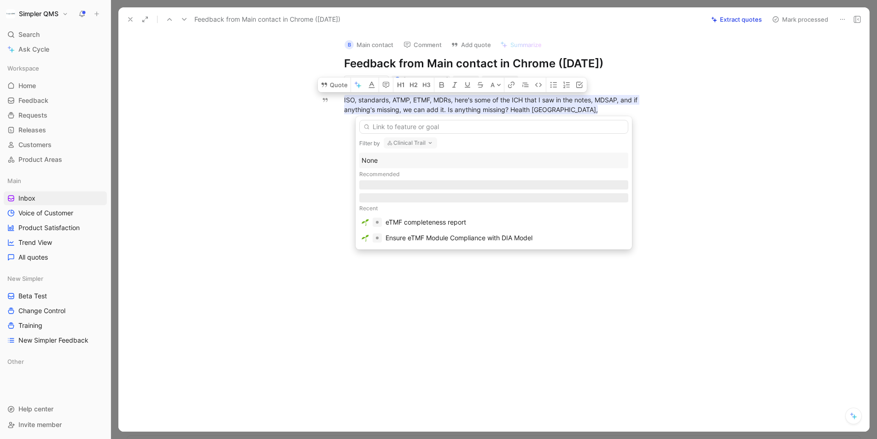
click at [422, 142] on button "Clinical Trail" at bounding box center [410, 142] width 53 height 11
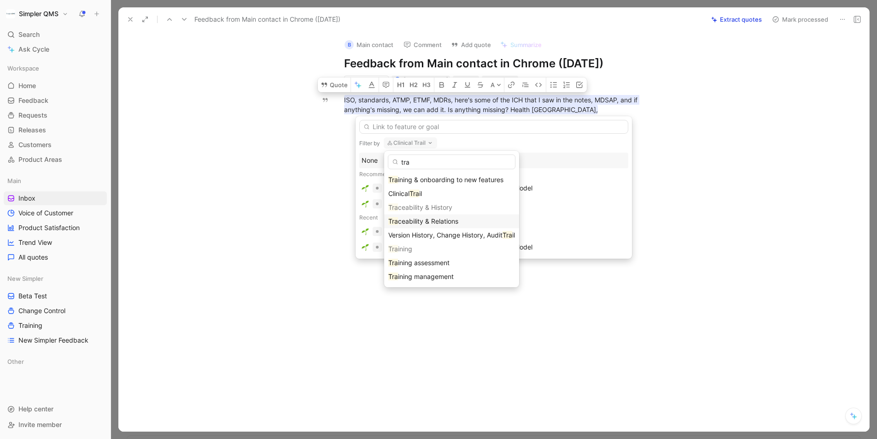
type input "tra"
click at [458, 221] on span "ceability & Relations" at bounding box center [428, 221] width 60 height 8
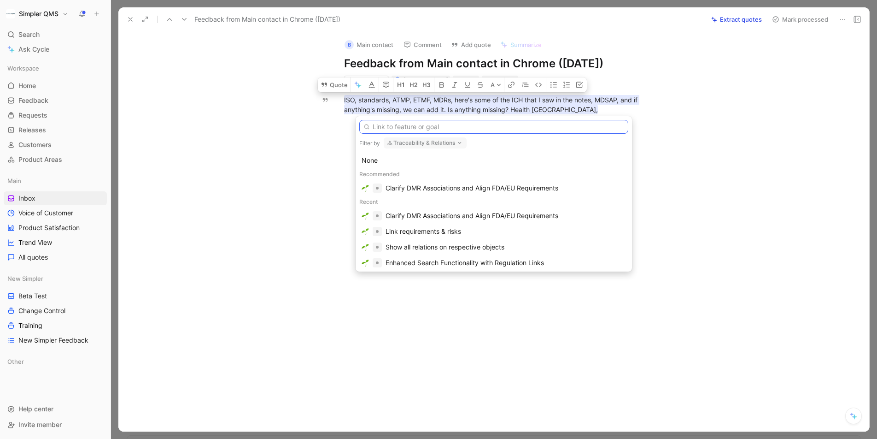
click at [481, 128] on input "text" at bounding box center [493, 127] width 269 height 14
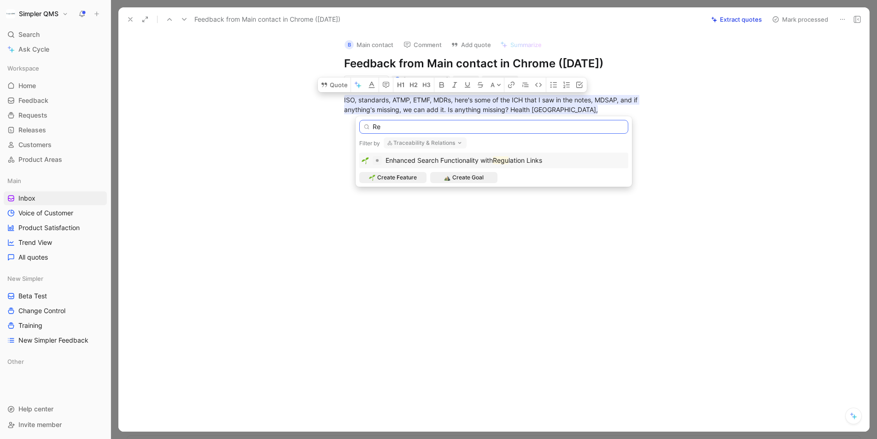
type input "R"
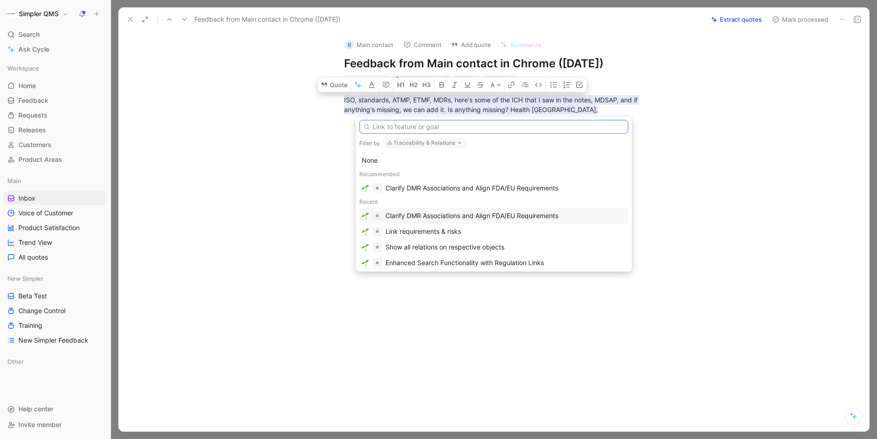
type input "A"
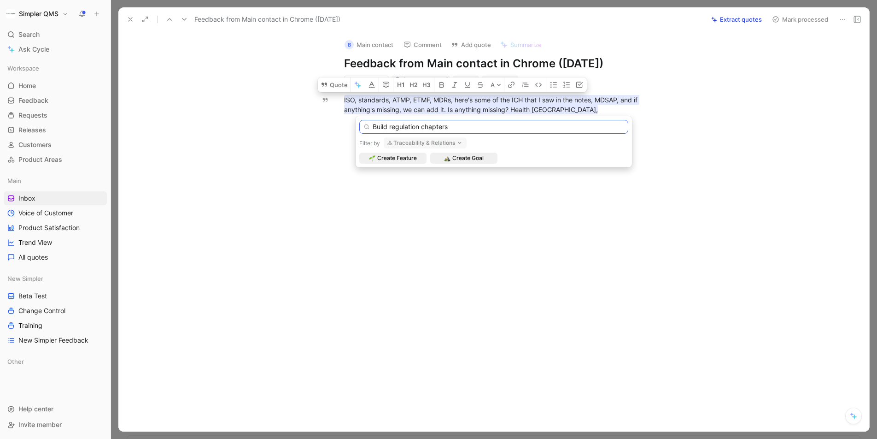
drag, startPoint x: 389, startPoint y: 125, endPoint x: 360, endPoint y: 121, distance: 29.4
click at [360, 121] on input "Build regulation chapters" at bounding box center [493, 127] width 269 height 14
click at [376, 124] on input "add to regulation chapters" at bounding box center [493, 127] width 269 height 14
click at [394, 129] on input "Add to regulation chapters" at bounding box center [493, 127] width 269 height 14
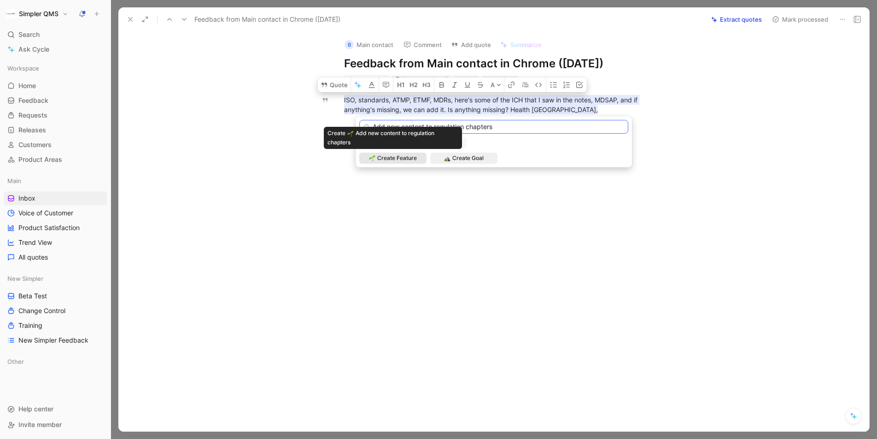
type input "Add new content to regulation chapters"
click at [402, 159] on span "Create Feature" at bounding box center [397, 157] width 40 height 9
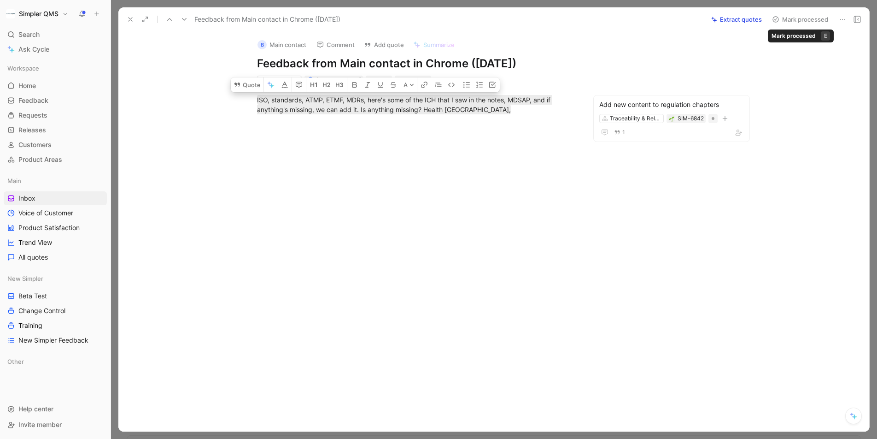
click at [776, 20] on icon at bounding box center [775, 19] width 7 height 7
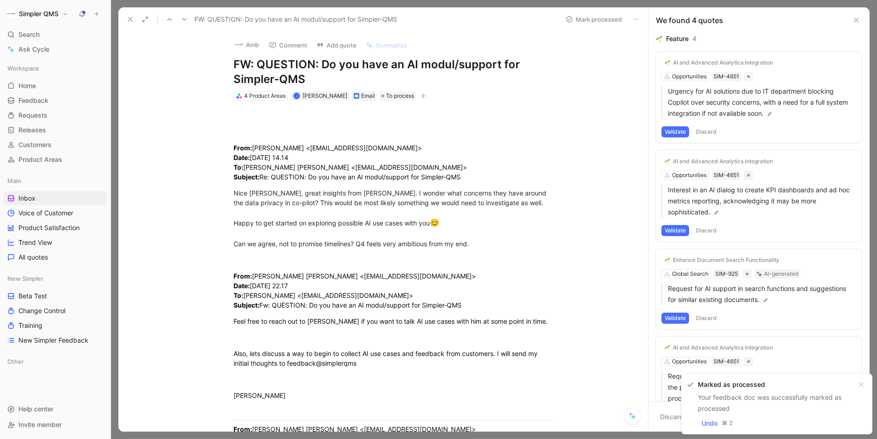
click at [130, 18] on icon at bounding box center [130, 19] width 7 height 7
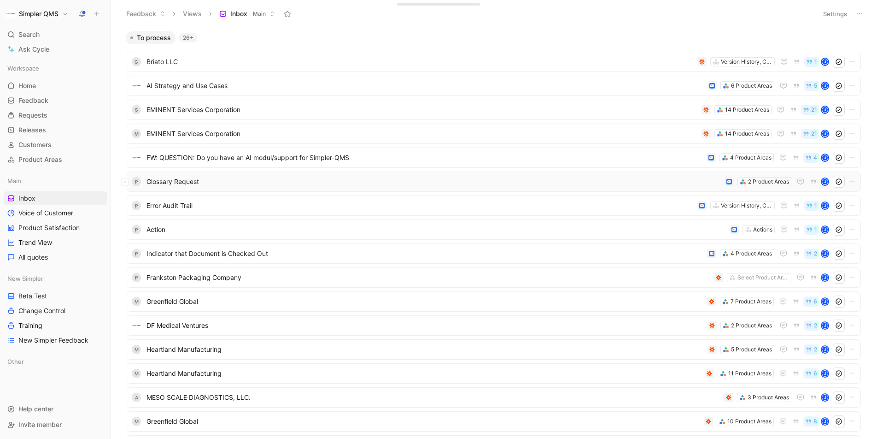
click at [416, 178] on span "Glossary Request" at bounding box center [434, 181] width 575 height 11
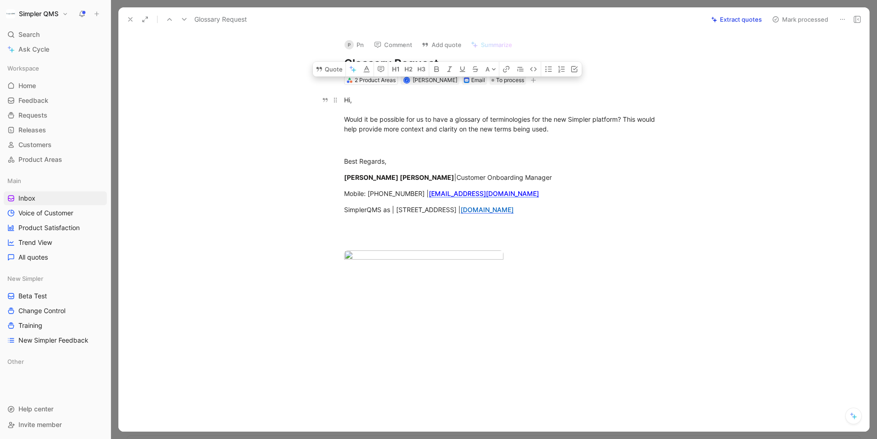
drag, startPoint x: 557, startPoint y: 130, endPoint x: 341, endPoint y: 123, distance: 216.2
click at [341, 123] on p "Hi, Would it be possible for us to have a glossary of terminologies for the new…" at bounding box center [504, 114] width 354 height 44
copy div "Would it be possible for us to have a glossary of terminologies for the new Sim…"
click at [777, 19] on icon at bounding box center [775, 19] width 7 height 7
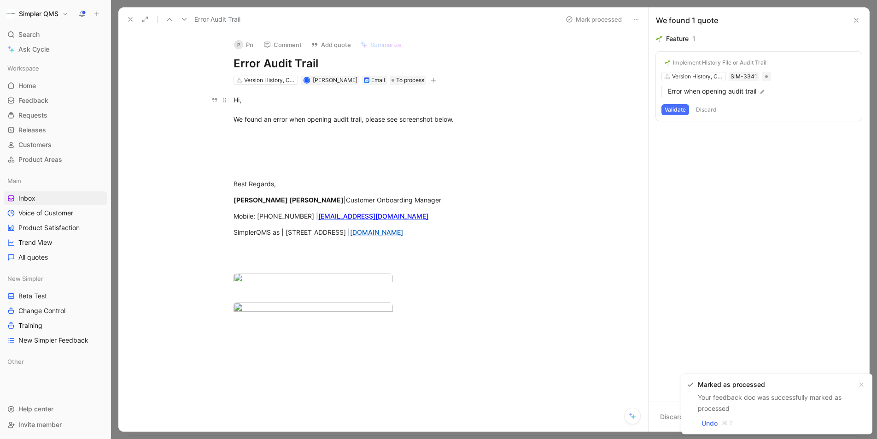
drag, startPoint x: 462, startPoint y: 127, endPoint x: 217, endPoint y: 121, distance: 245.2
click at [217, 121] on div "Hi, We found an error when opening audit trail, please see screenshot below. Be…" at bounding box center [393, 211] width 511 height 253
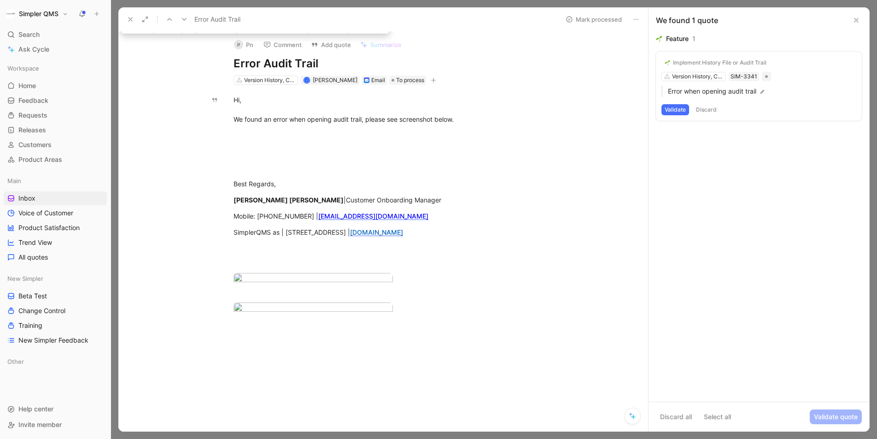
copy div "We found an error when opening audit trail, please see screenshot below."
click at [682, 108] on button "Validate" at bounding box center [676, 109] width 28 height 11
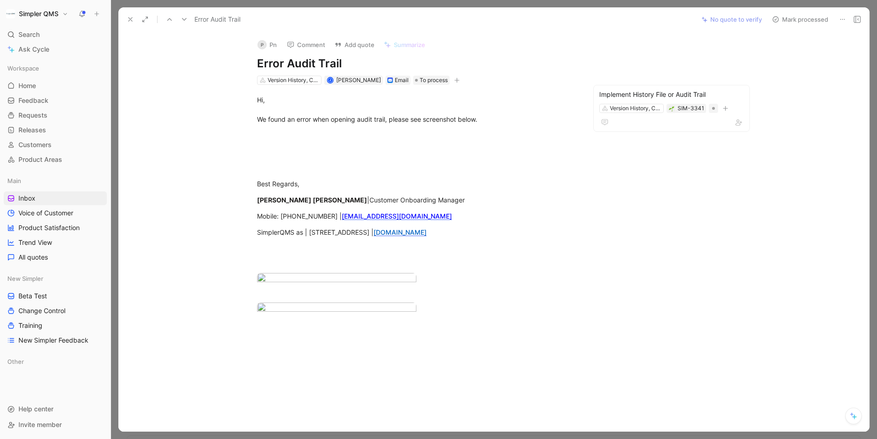
click at [776, 19] on icon at bounding box center [775, 19] width 7 height 7
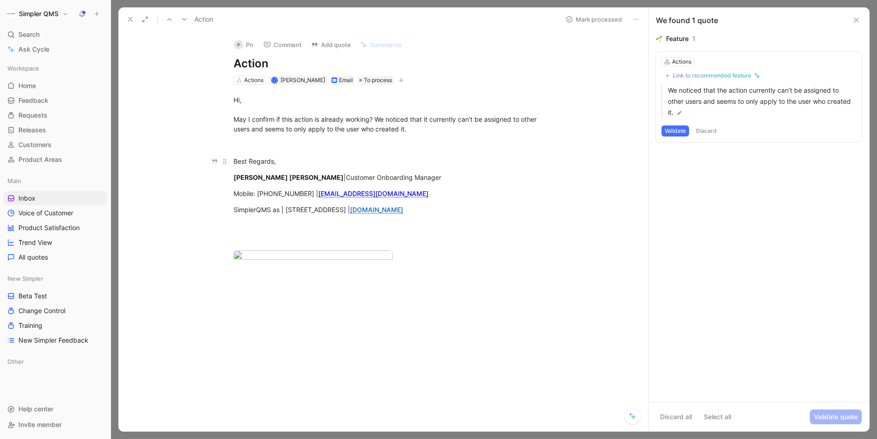
scroll to position [22, 0]
drag, startPoint x: 412, startPoint y: 111, endPoint x: 230, endPoint y: 97, distance: 183.0
click at [230, 97] on p "Hi, May I confirm if this action is already working? We noticed that it current…" at bounding box center [393, 114] width 354 height 44
copy div "May I confirm if this action is already working? We noticed that it currently c…"
click at [693, 74] on div "Link to recommended feature" at bounding box center [712, 75] width 78 height 7
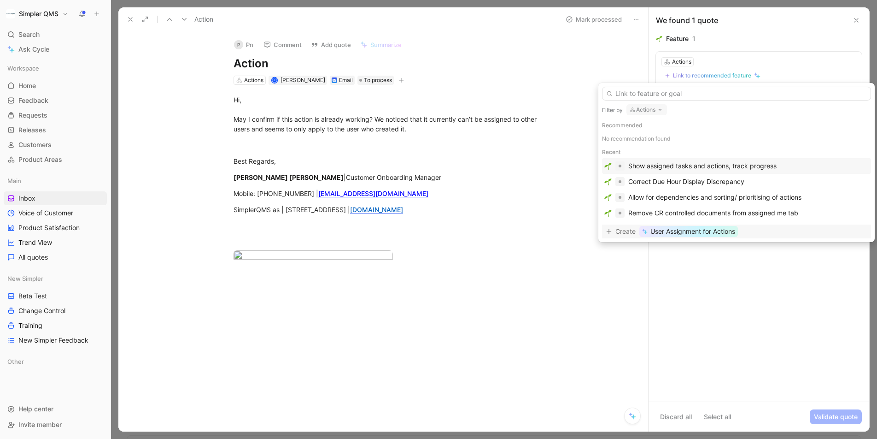
click at [699, 235] on span "User Assignment for Actions" at bounding box center [693, 231] width 85 height 11
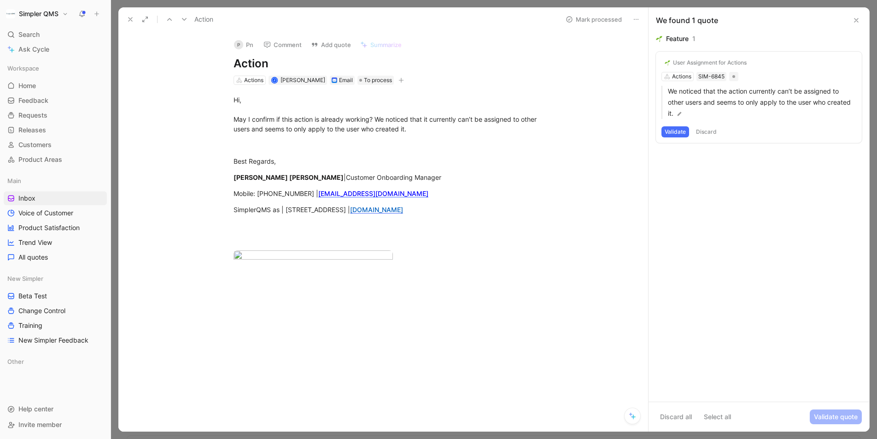
click at [675, 132] on button "Validate" at bounding box center [676, 131] width 28 height 11
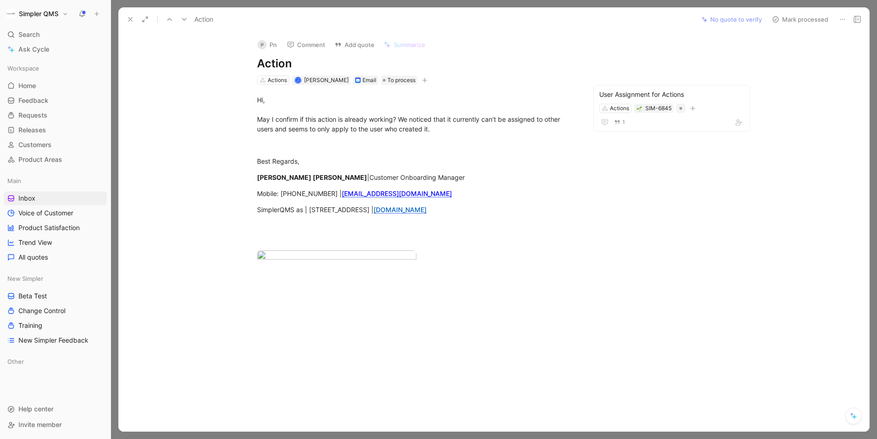
click at [775, 17] on icon at bounding box center [775, 19] width 7 height 7
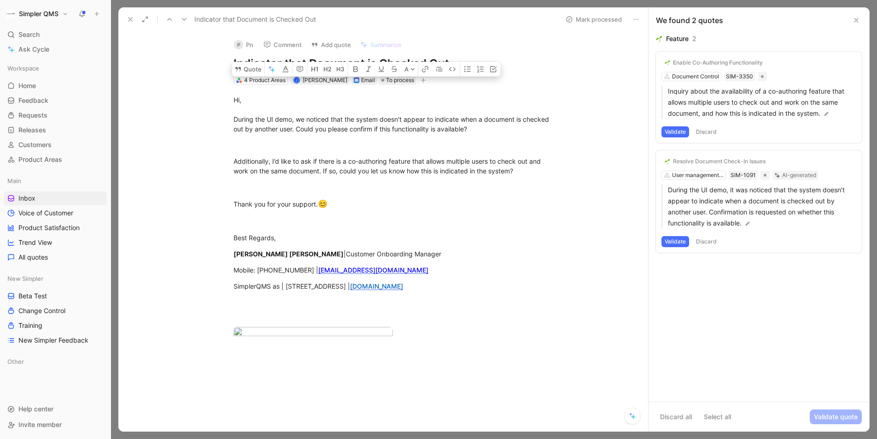
drag, startPoint x: 516, startPoint y: 127, endPoint x: 204, endPoint y: 116, distance: 312.2
click at [204, 116] on div "Hi, During the UI demo, we noticed that the system doesn’t appear to indicate w…" at bounding box center [393, 224] width 511 height 278
copy div "During the UI demo, we noticed that the system doesn’t appear to indicate when …"
